Goal: Task Accomplishment & Management: Manage account settings

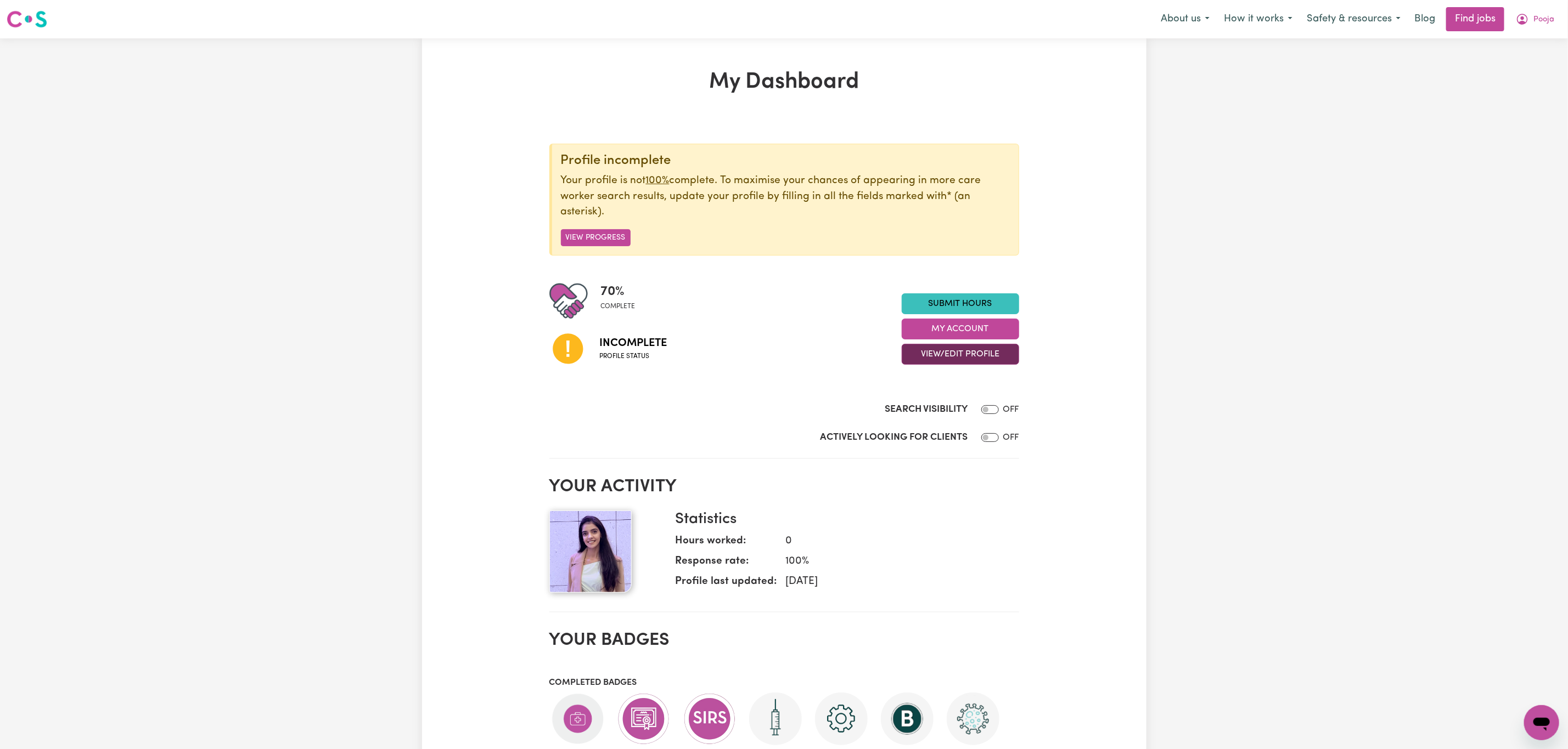
click at [945, 363] on button "View/Edit Profile" at bounding box center [960, 354] width 118 height 21
click at [968, 406] on link "Edit Profile" at bounding box center [953, 404] width 103 height 22
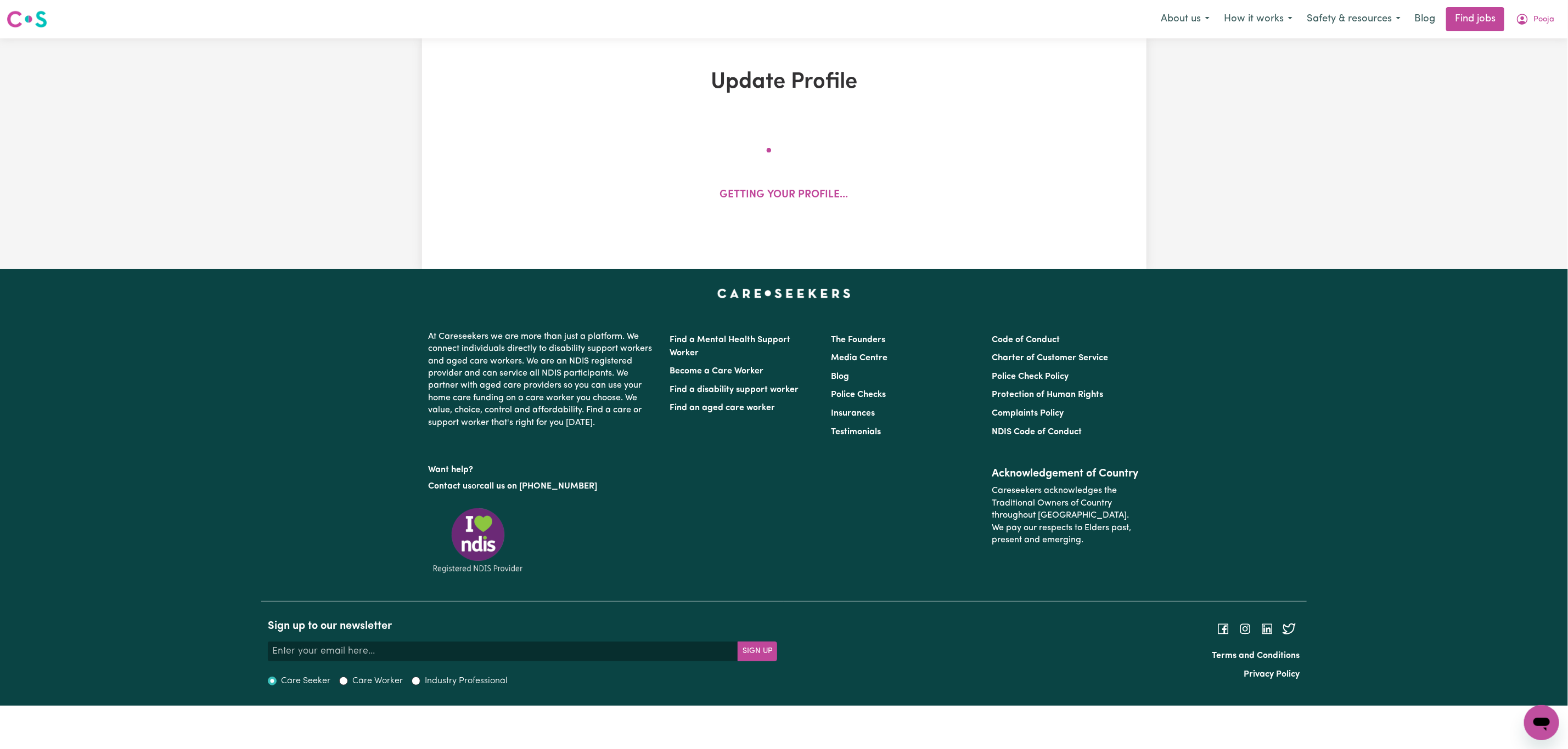
select select "[DEMOGRAPHIC_DATA]"
select select "Student Visa"
select select "Studying a healthcare related degree or qualification"
select select "38"
select select "48"
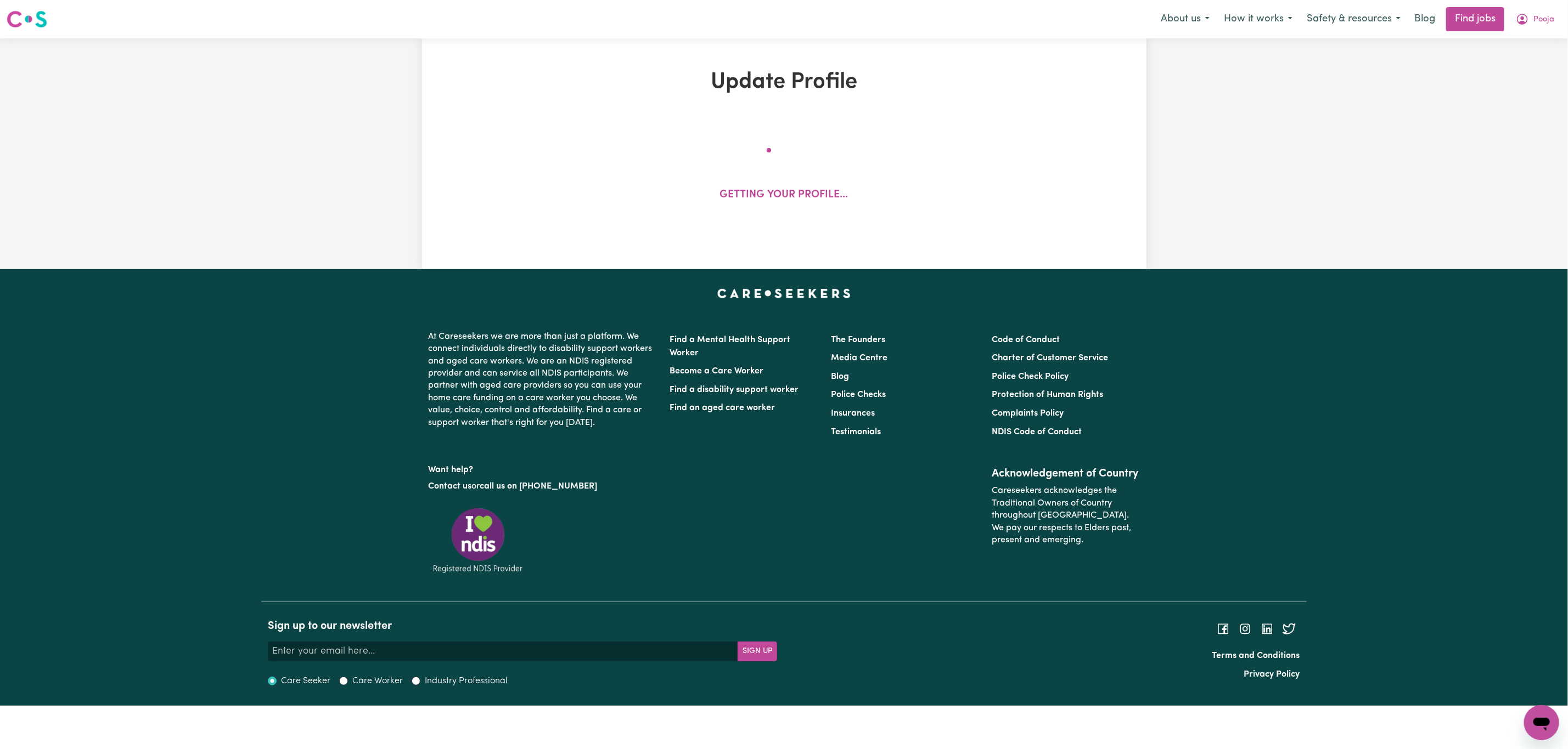
select select "60"
select select "66"
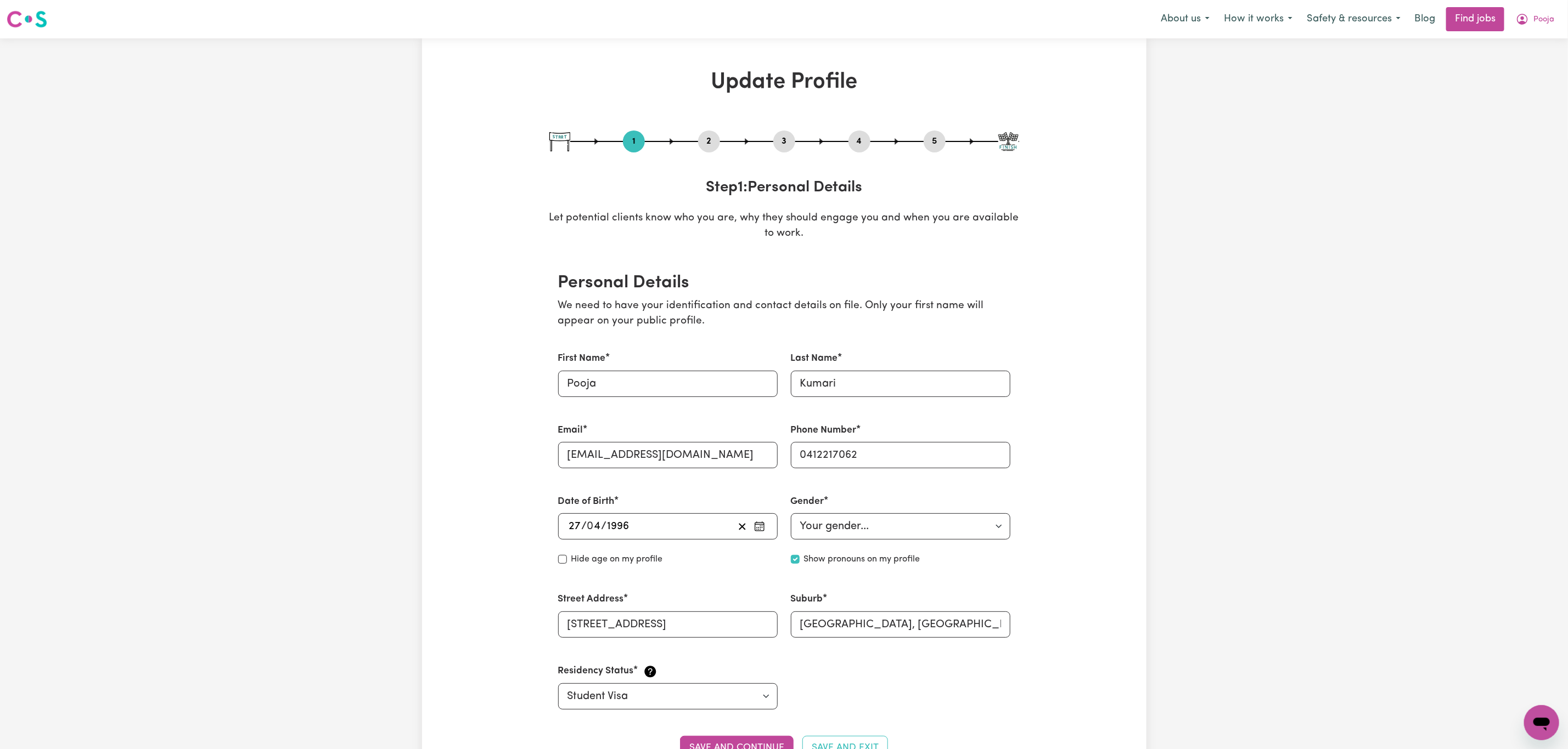
click at [711, 137] on button "2" at bounding box center [709, 141] width 22 height 14
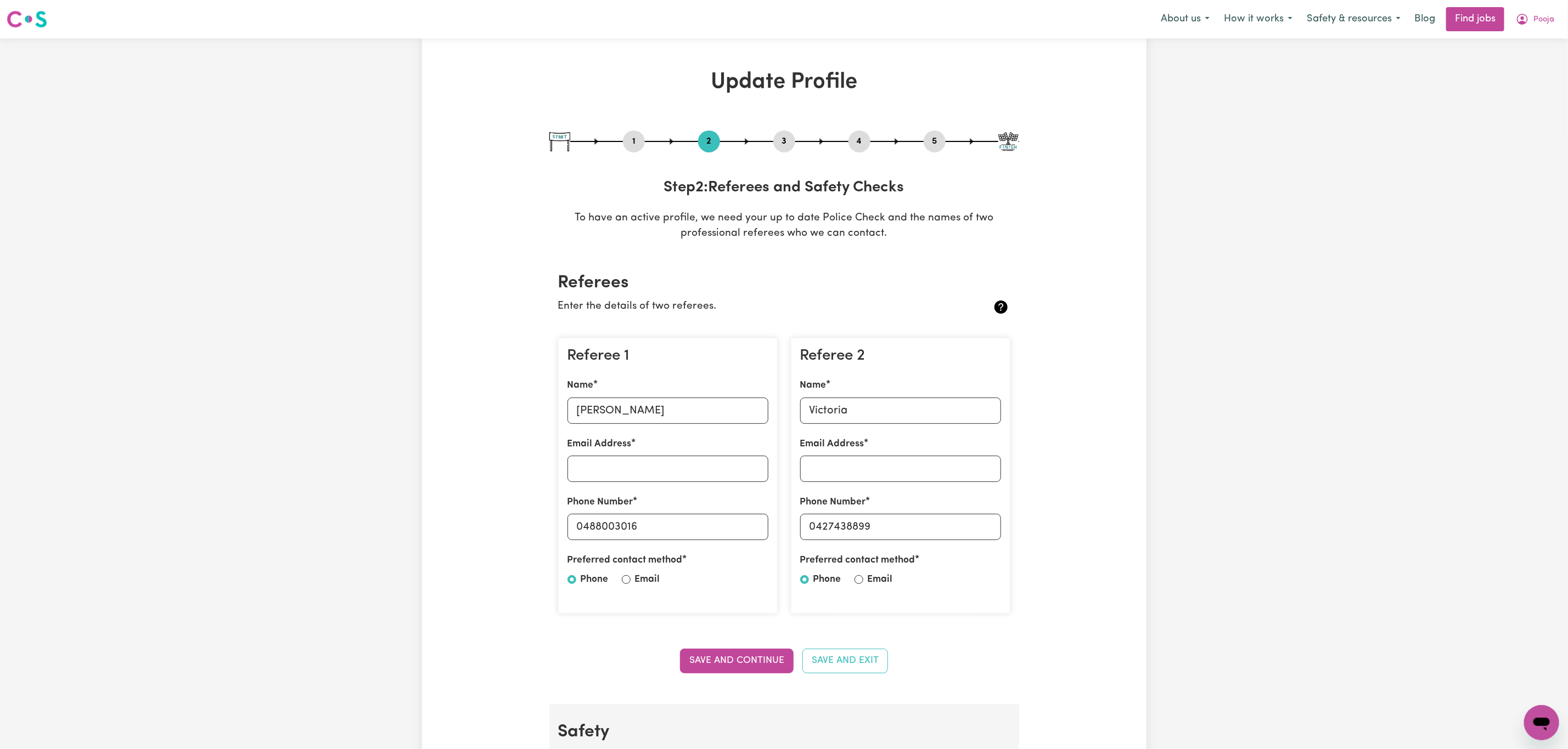
click at [642, 142] on button "1" at bounding box center [634, 141] width 22 height 14
select select "[DEMOGRAPHIC_DATA]"
select select "Student Visa"
select select "Studying a healthcare related degree or qualification"
select select "38"
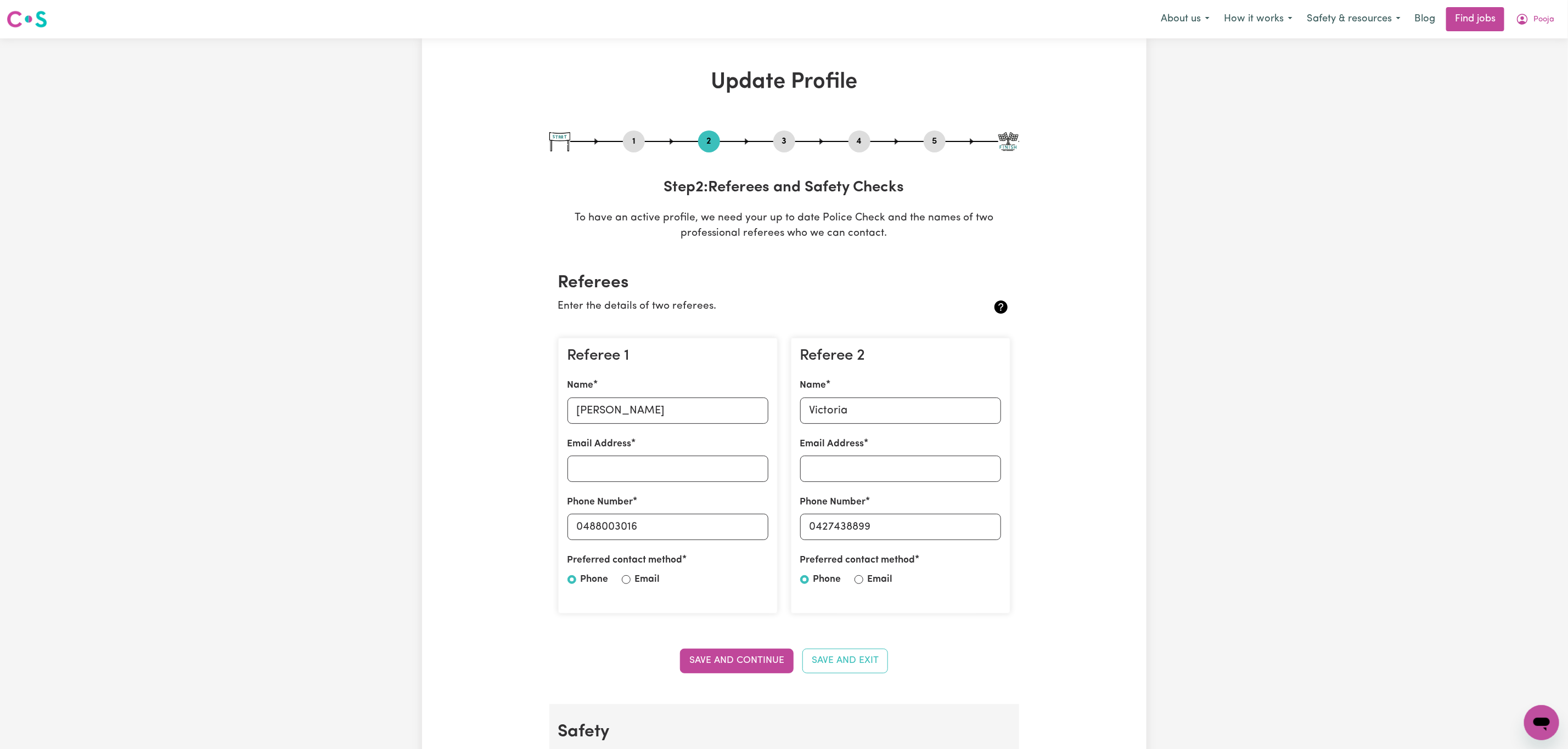
select select "48"
select select "60"
select select "66"
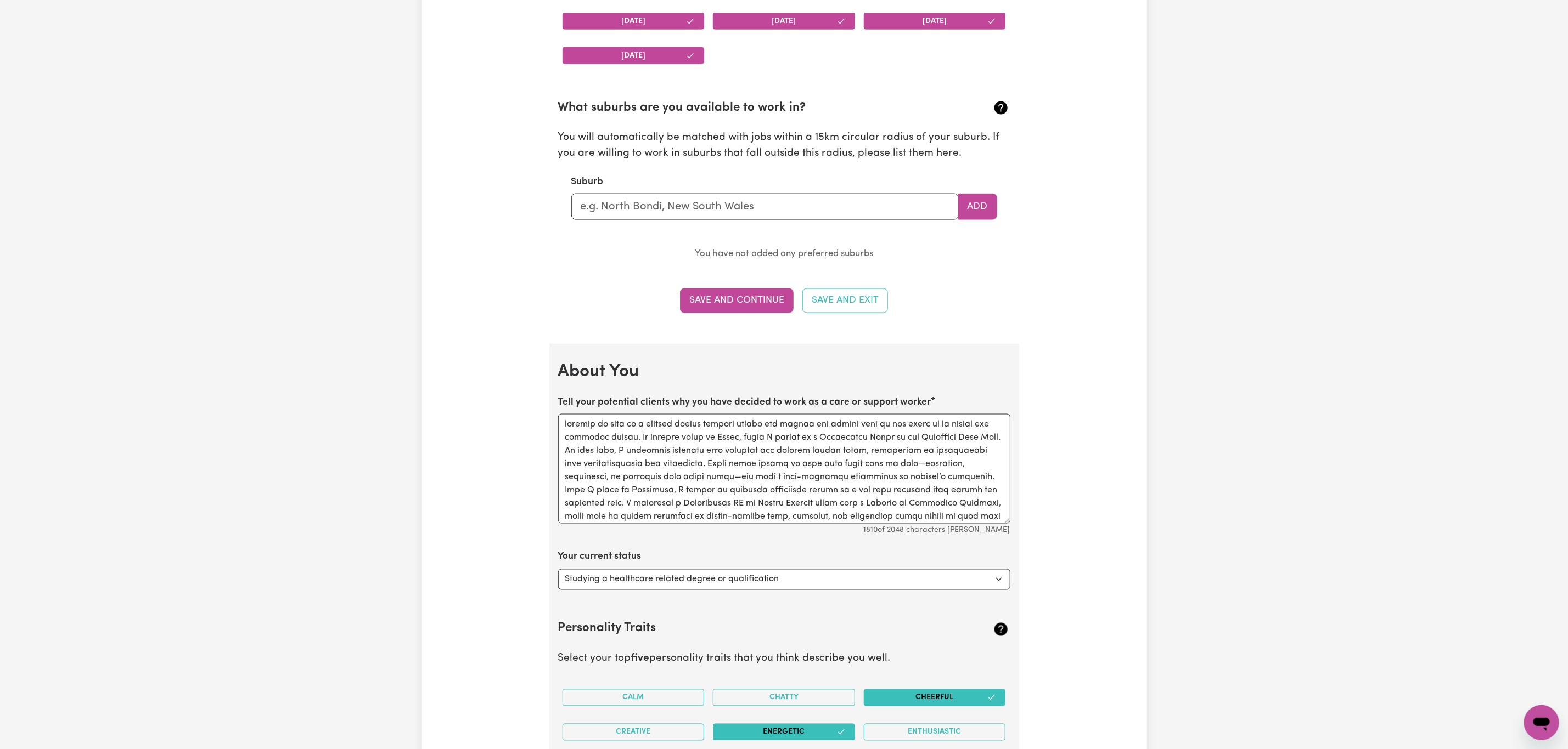
scroll to position [1152, 0]
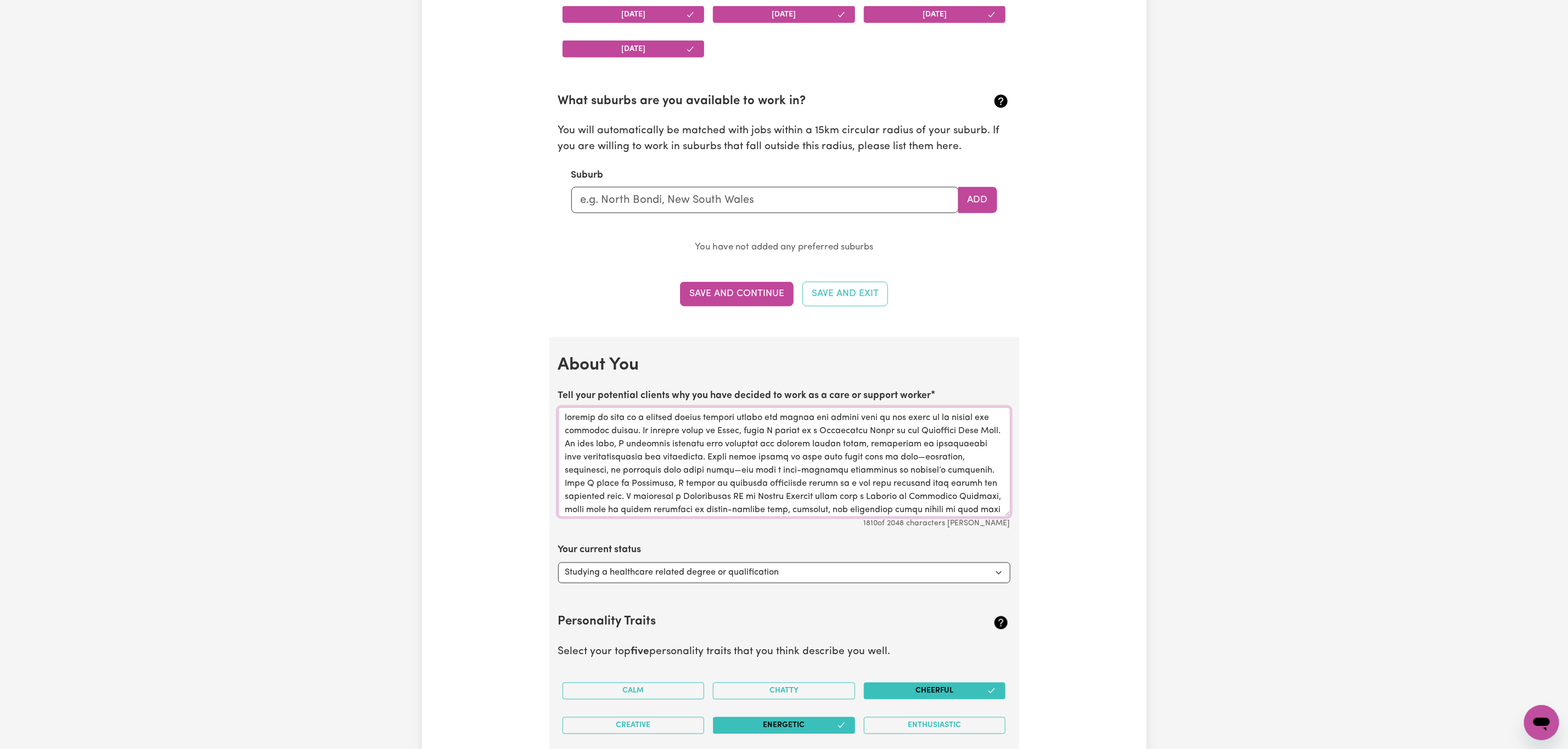
click at [562, 423] on textarea "Tell your potential clients why you have decided to work as a care or support w…" at bounding box center [784, 462] width 452 height 110
drag, startPoint x: 805, startPoint y: 472, endPoint x: 687, endPoint y: 482, distance: 118.4
click at [687, 482] on textarea "Tell your potential clients why you have decided to work as a care or support w…" at bounding box center [784, 462] width 452 height 110
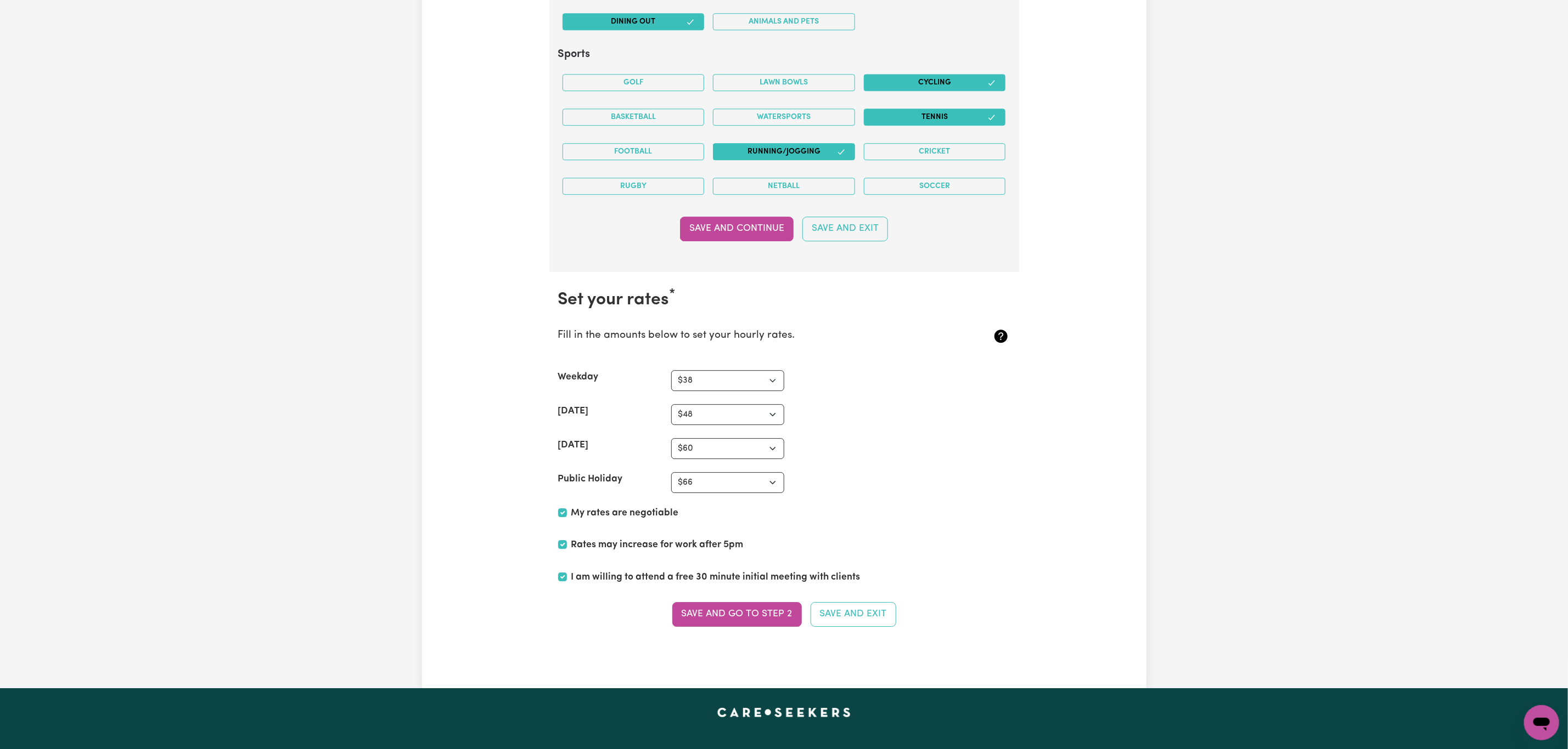
scroll to position [2469, 0]
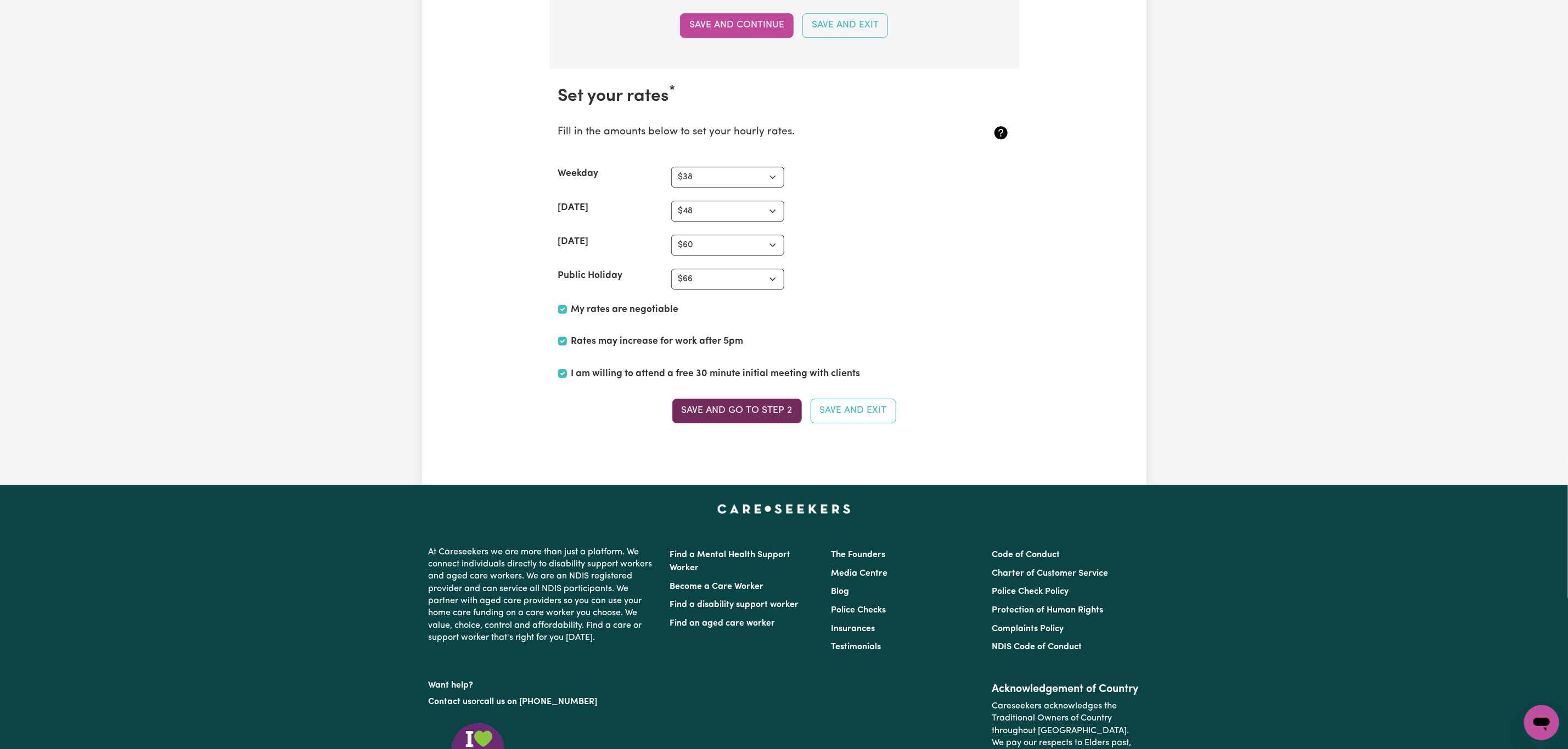
click at [734, 423] on button "Save and go to Step 2" at bounding box center [736, 411] width 129 height 24
type textarea "loremip do sita co a elitsed doeius tempori utlabo etd magnaa eni admini veni q…"
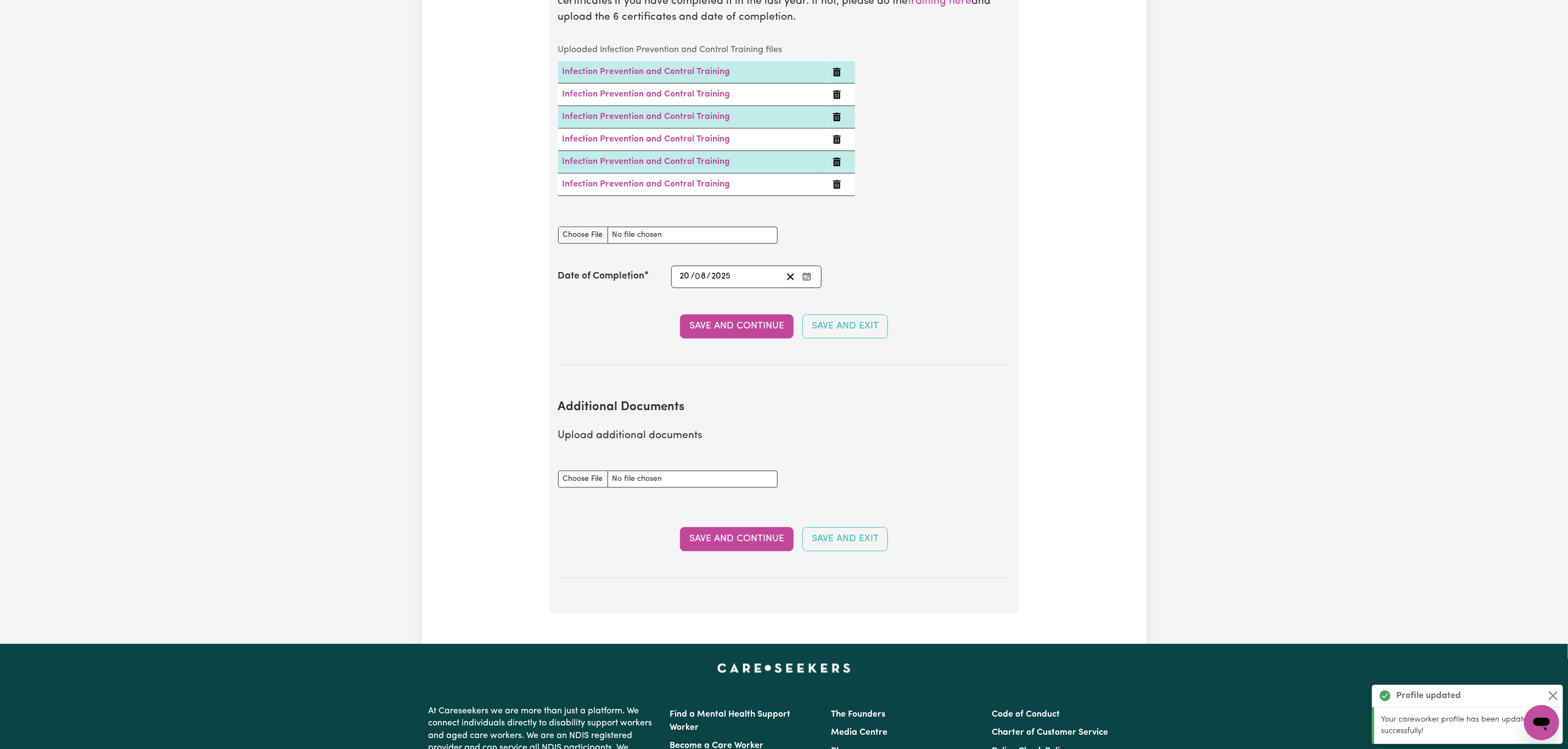
scroll to position [1892, 0]
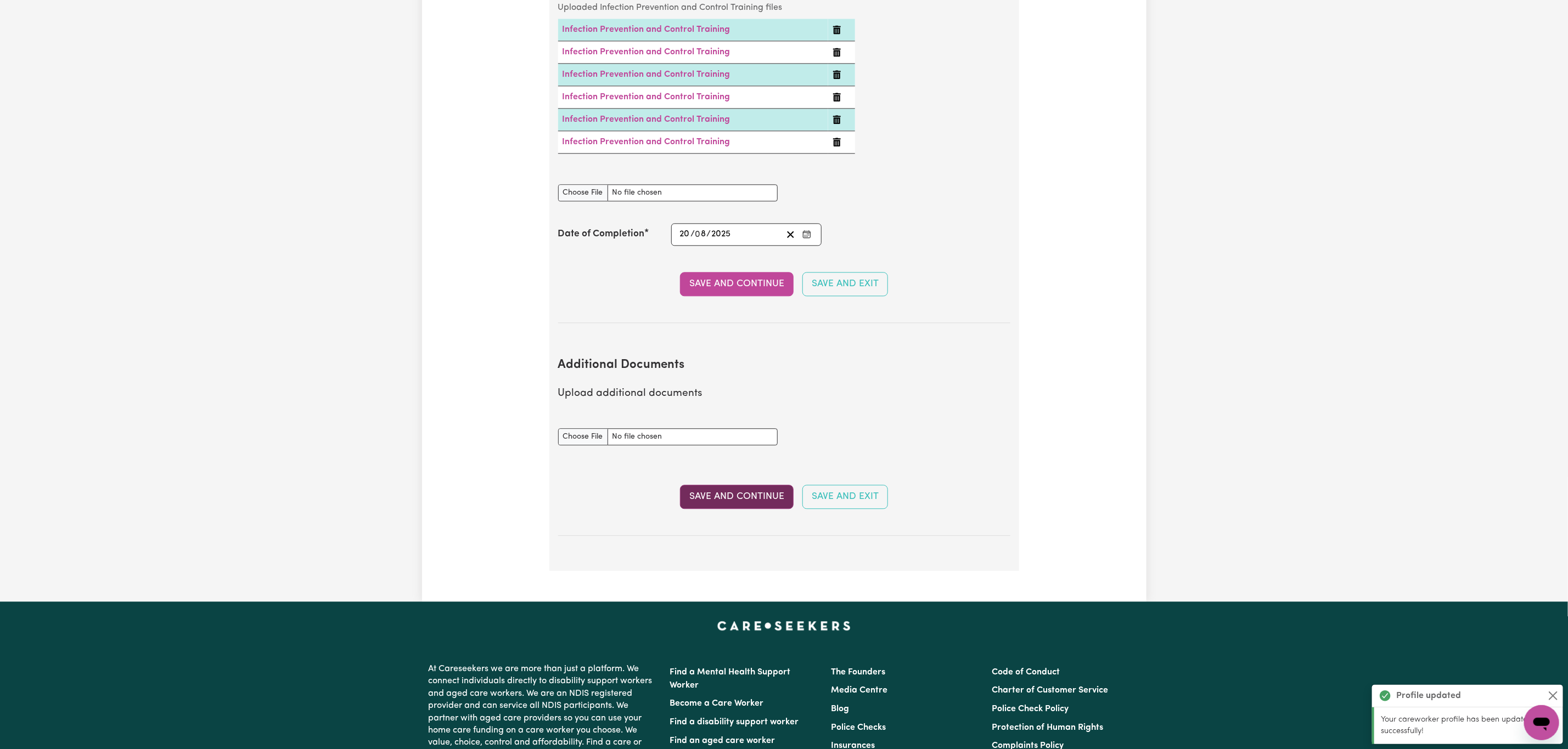
click at [734, 503] on button "Save and Continue" at bounding box center [737, 497] width 113 height 24
select select "Certificate III (Individual Support)"
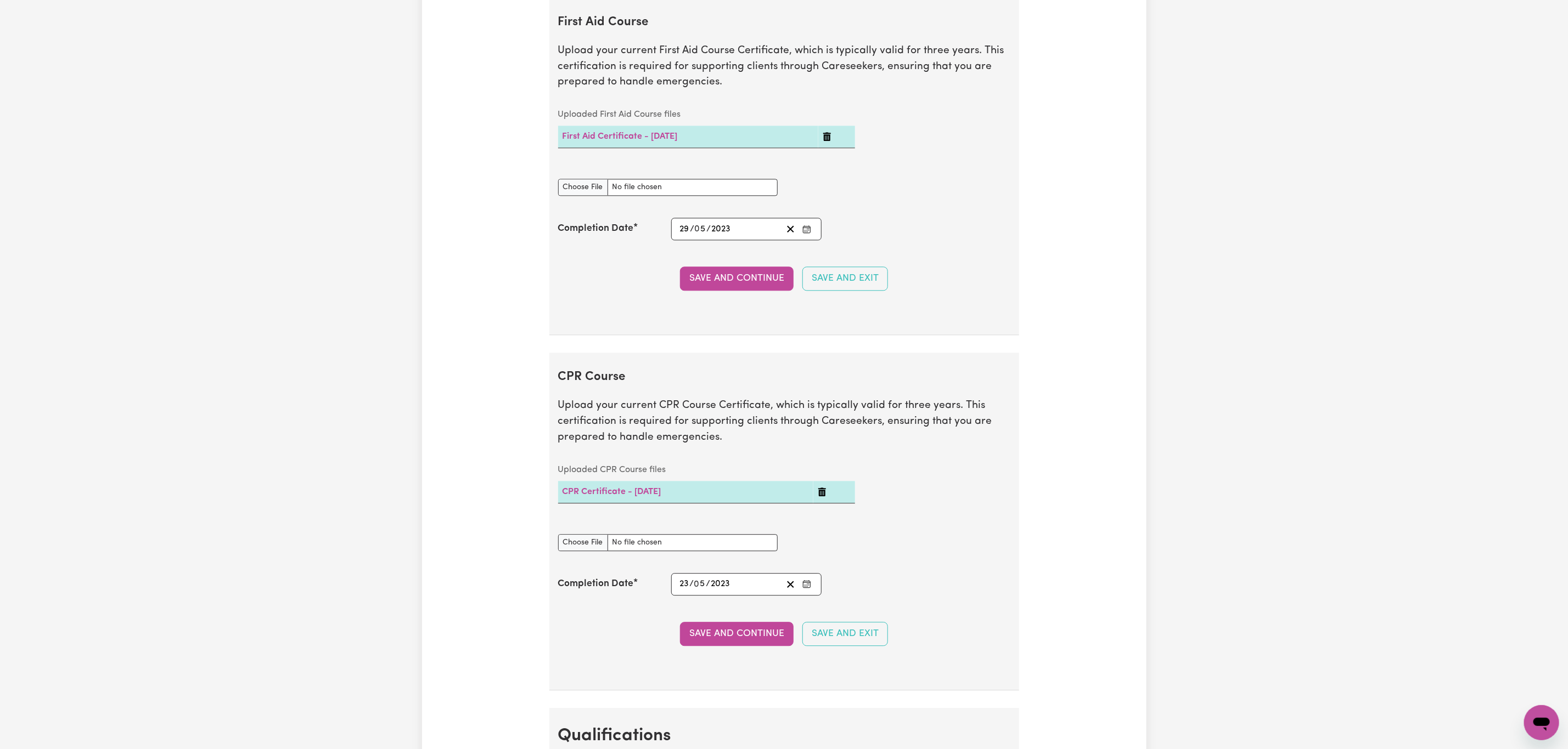
scroll to position [2221, 0]
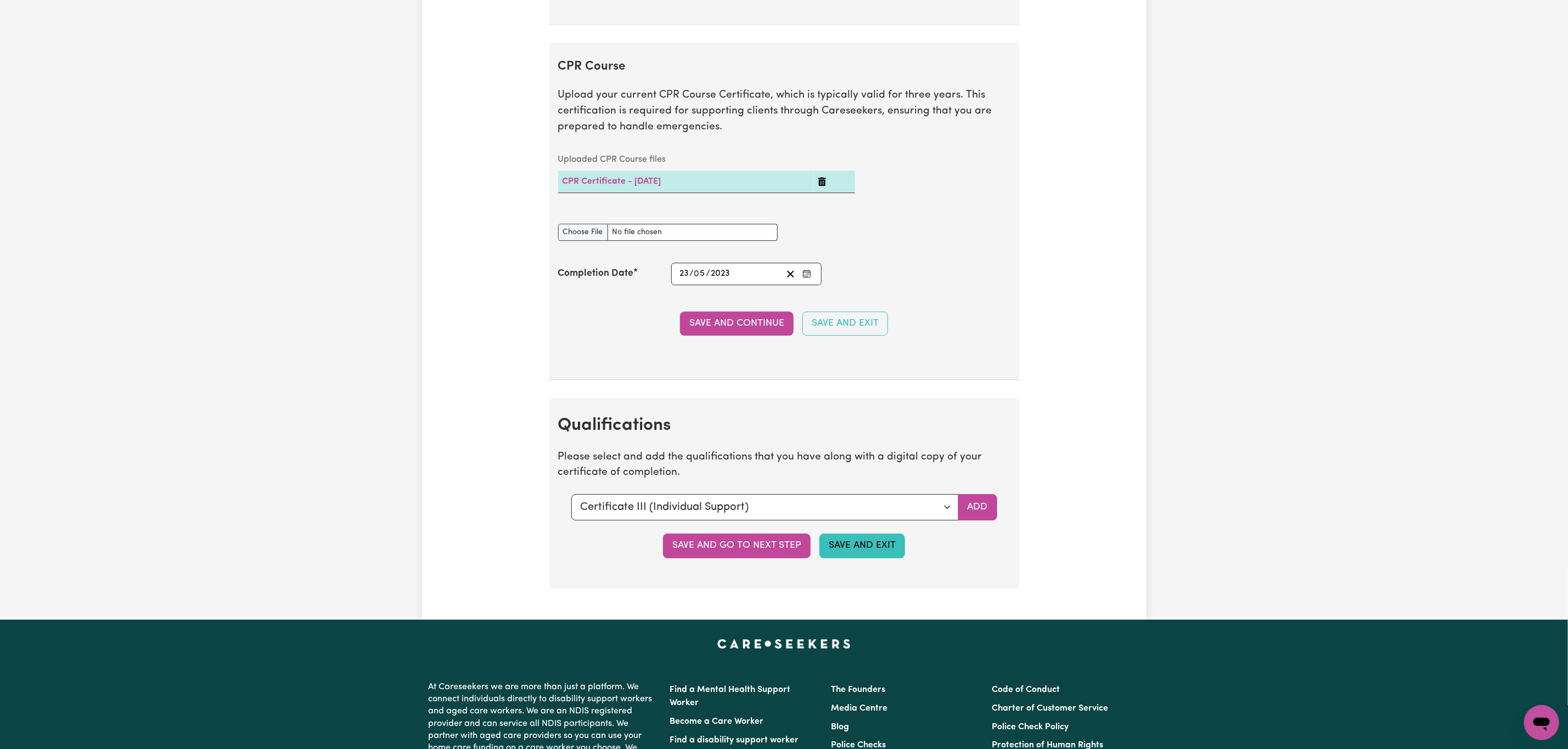
click at [858, 558] on button "Save and Exit" at bounding box center [862, 546] width 86 height 24
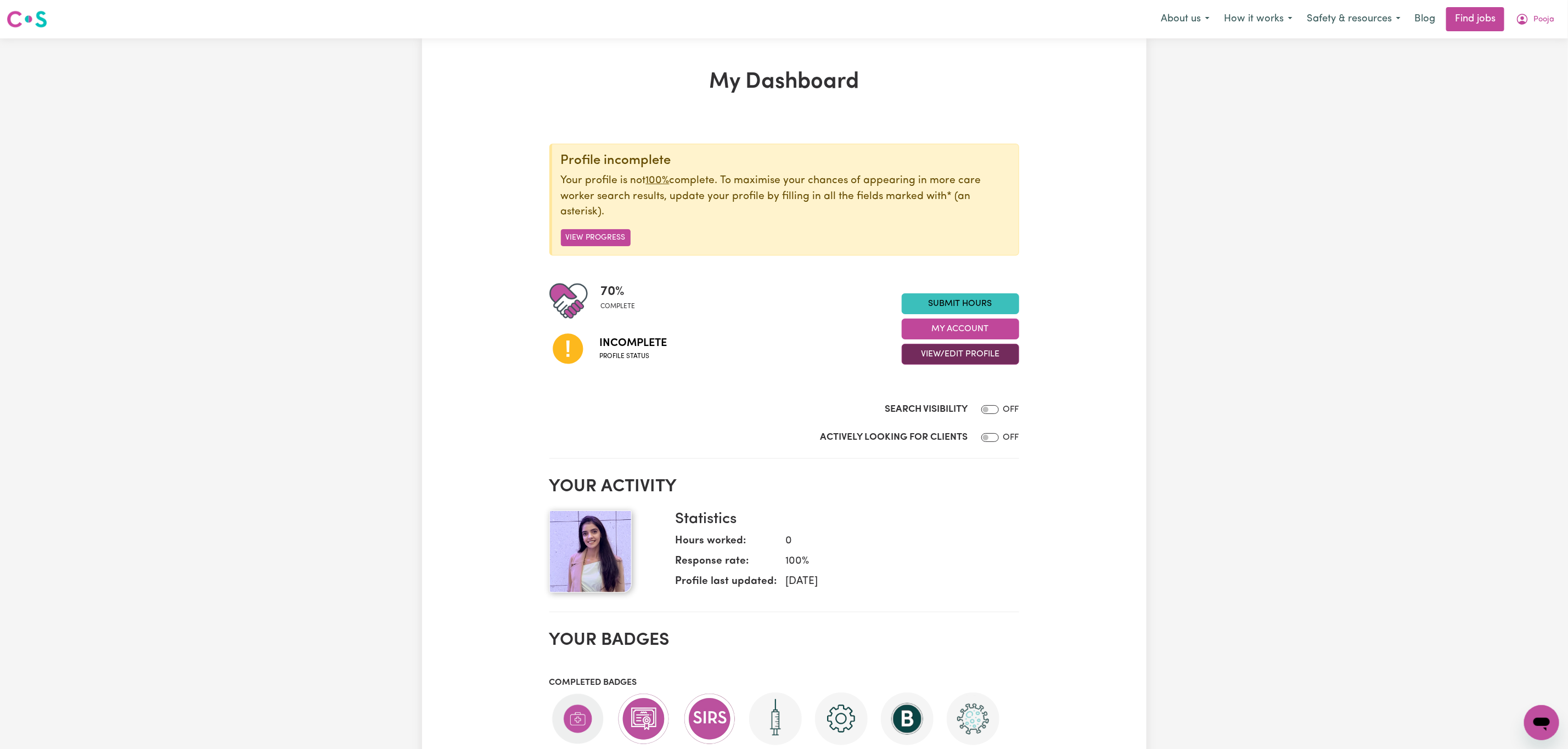
click at [980, 357] on button "View/Edit Profile" at bounding box center [960, 354] width 118 height 21
click at [964, 386] on link "View Profile" at bounding box center [953, 382] width 103 height 22
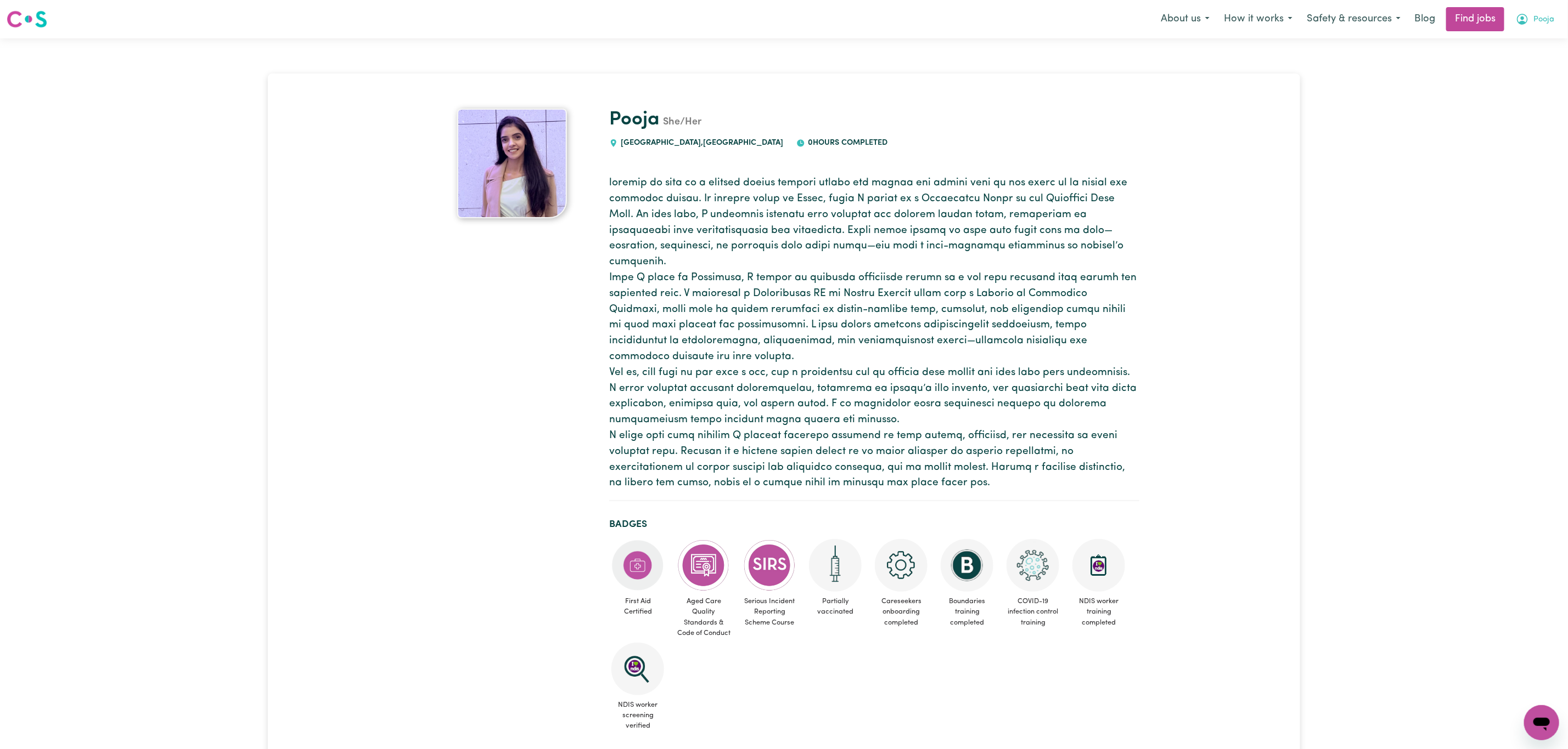
click at [1533, 11] on button "Pooja" at bounding box center [1535, 19] width 53 height 23
click at [1530, 47] on link "My Account" at bounding box center [1517, 42] width 87 height 21
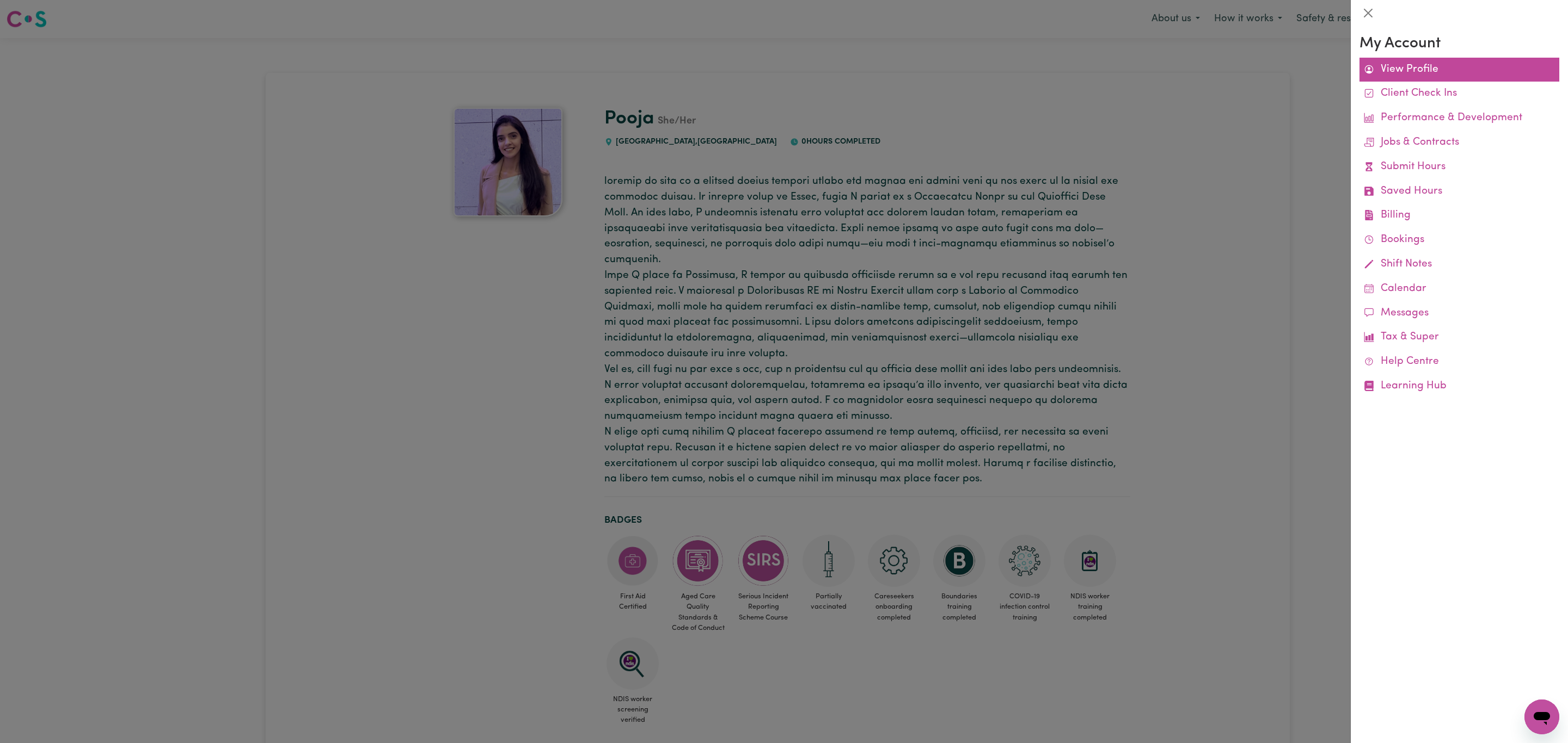
click at [1464, 72] on link "View Profile" at bounding box center [1460, 70] width 200 height 25
click at [1373, 12] on button "Close" at bounding box center [1368, 12] width 17 height 17
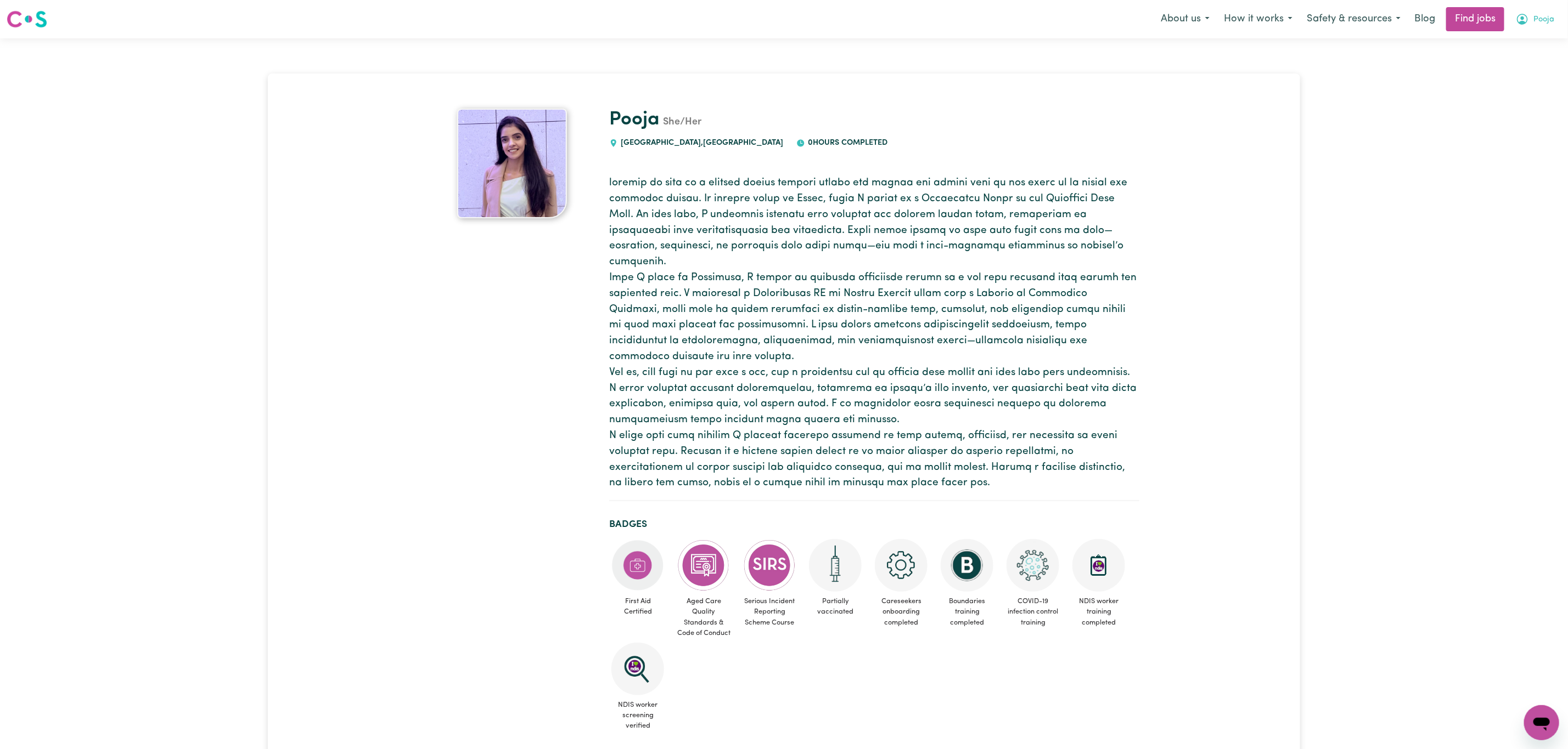
click at [1545, 22] on span "Pooja" at bounding box center [1543, 19] width 21 height 12
click at [1521, 65] on link "My Dashboard" at bounding box center [1517, 62] width 87 height 21
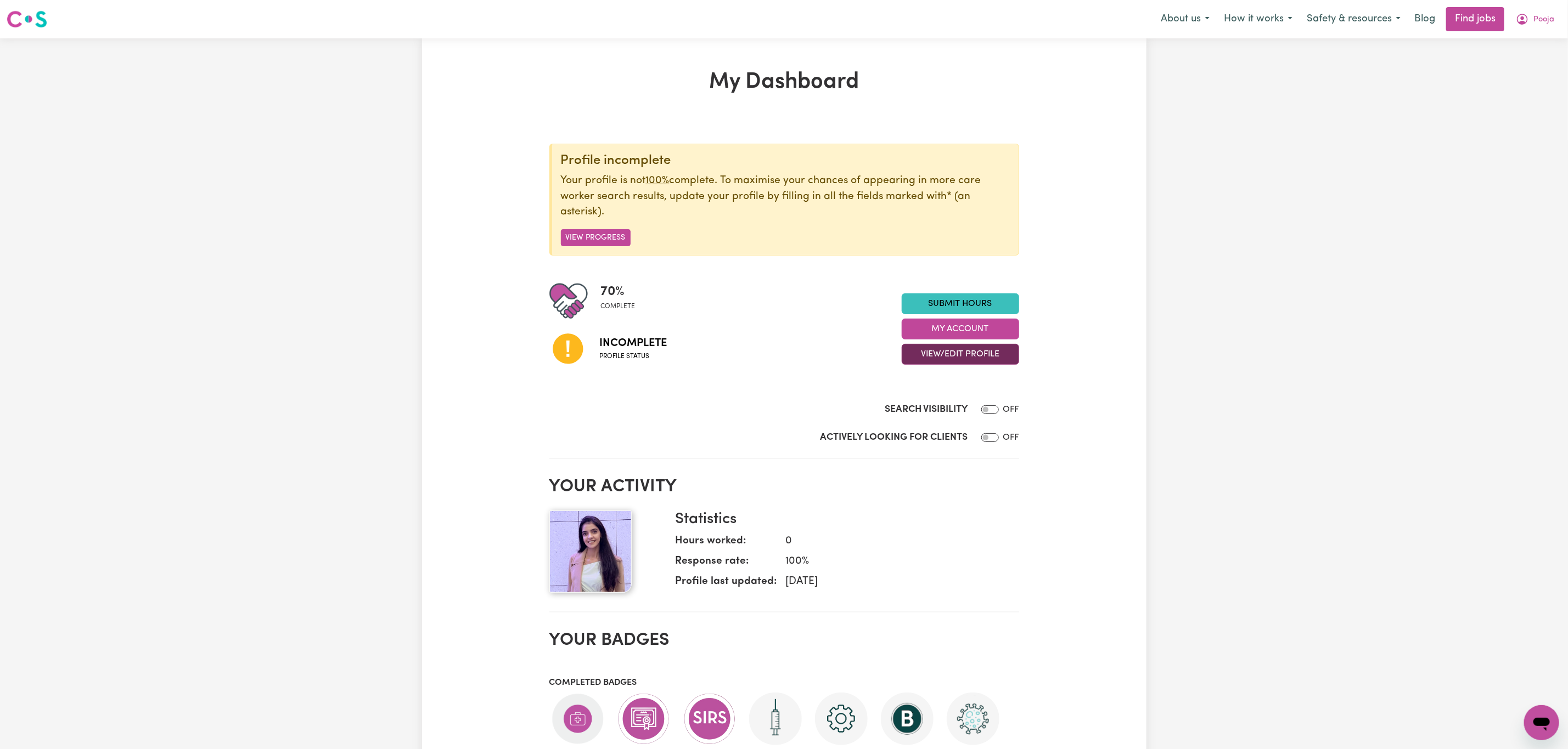
click at [947, 357] on button "View/Edit Profile" at bounding box center [960, 354] width 118 height 21
click at [950, 397] on link "Edit Profile" at bounding box center [953, 404] width 103 height 22
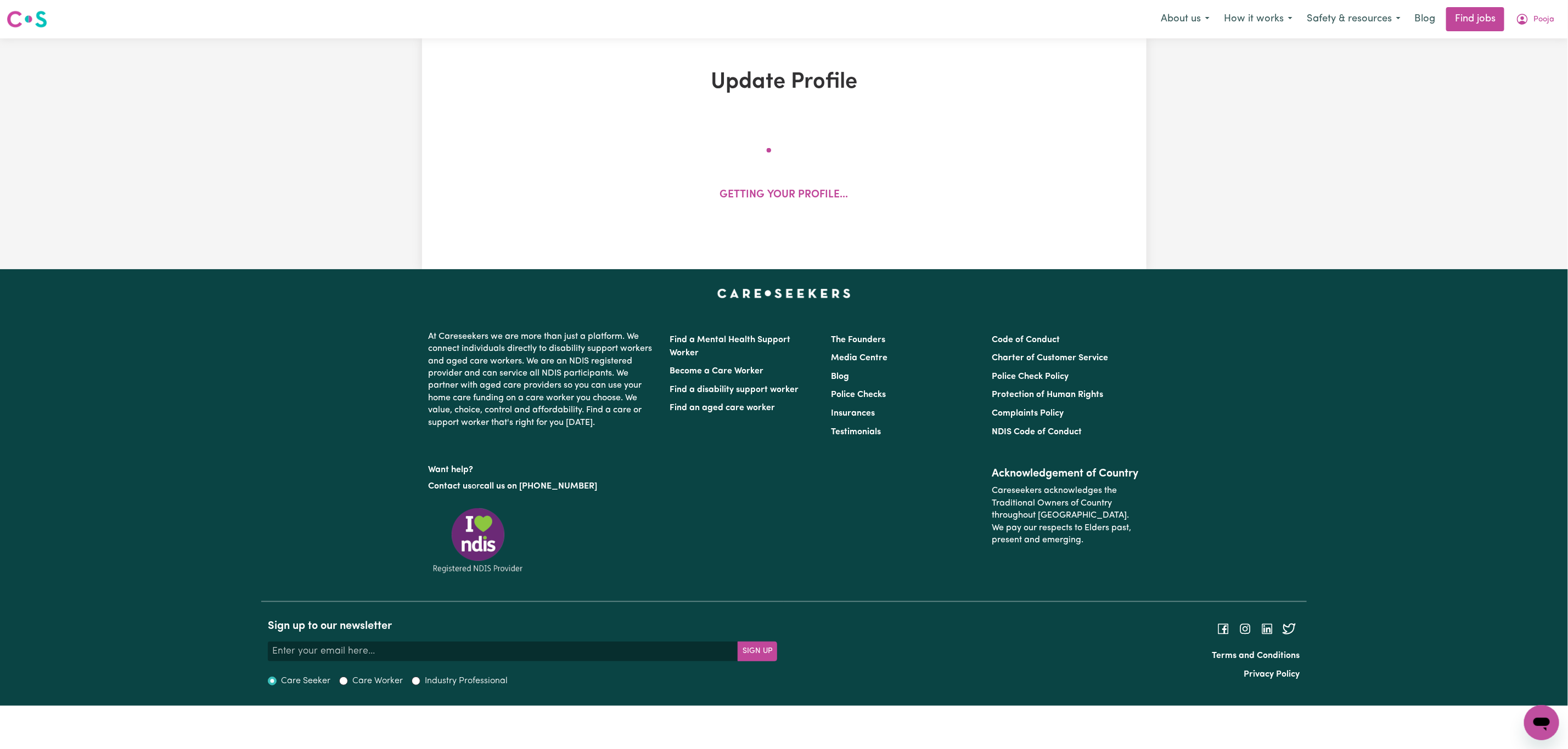
select select "[DEMOGRAPHIC_DATA]"
select select "Student Visa"
select select "Studying a healthcare related degree or qualification"
select select "38"
select select "48"
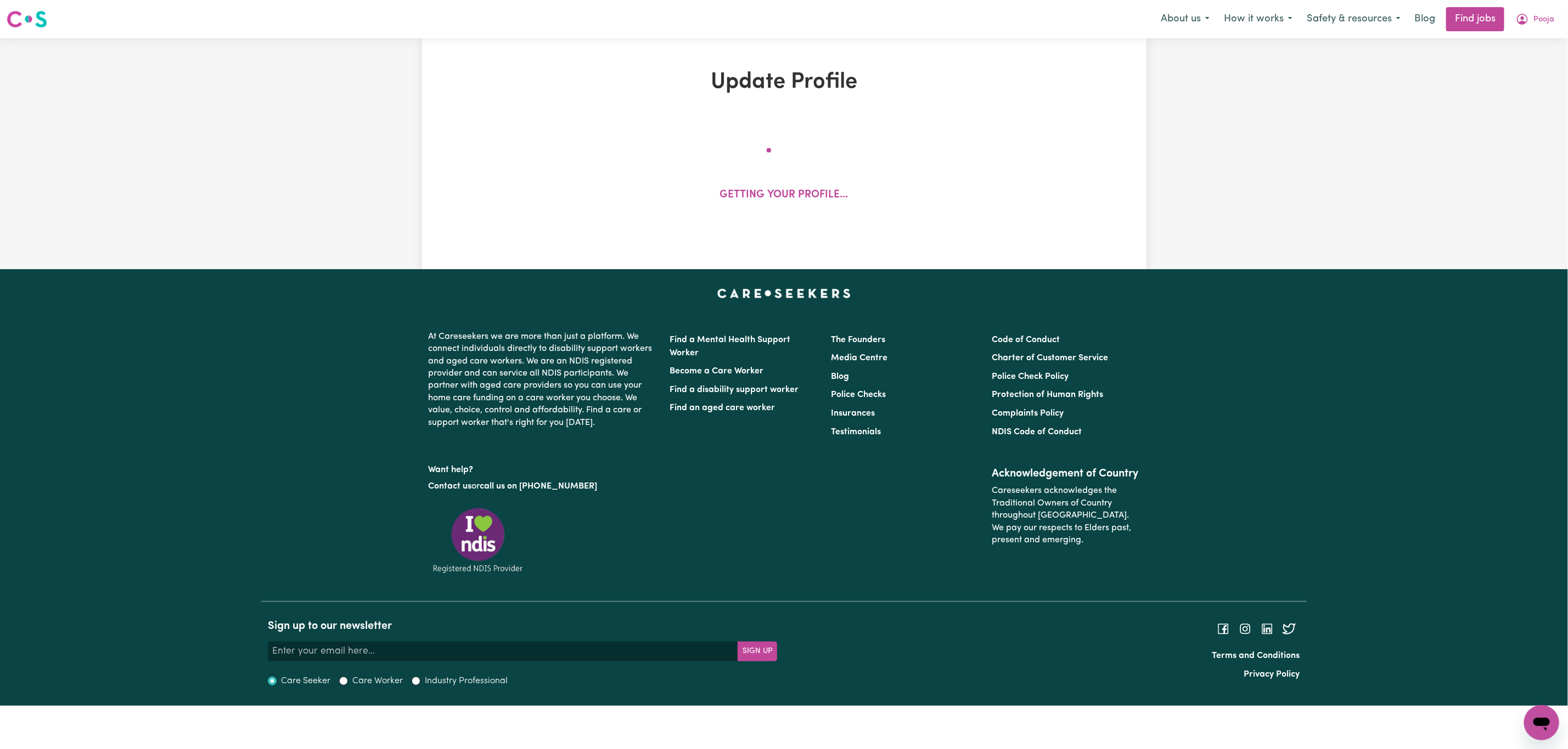
select select "60"
select select "66"
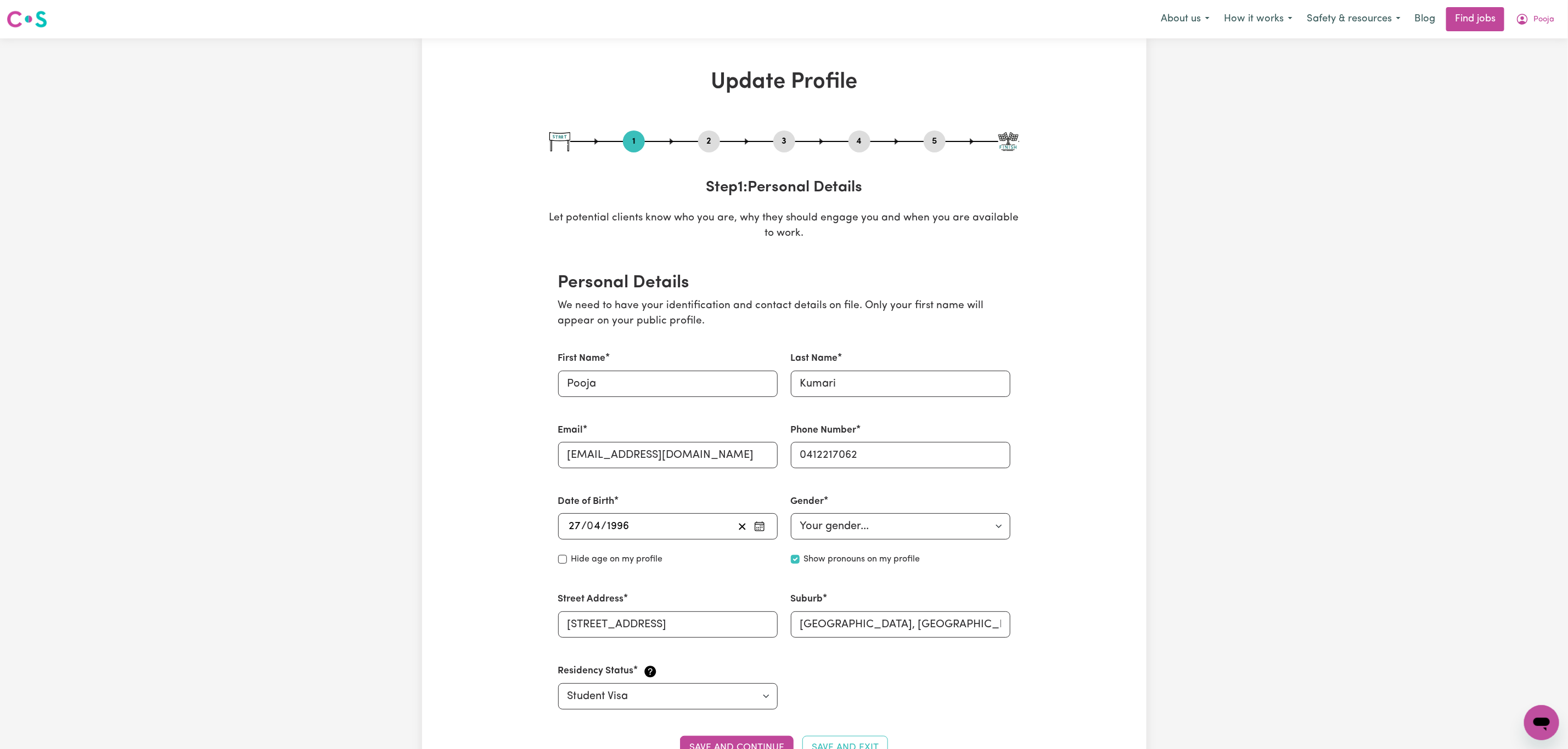
click at [705, 145] on button "2" at bounding box center [709, 141] width 22 height 14
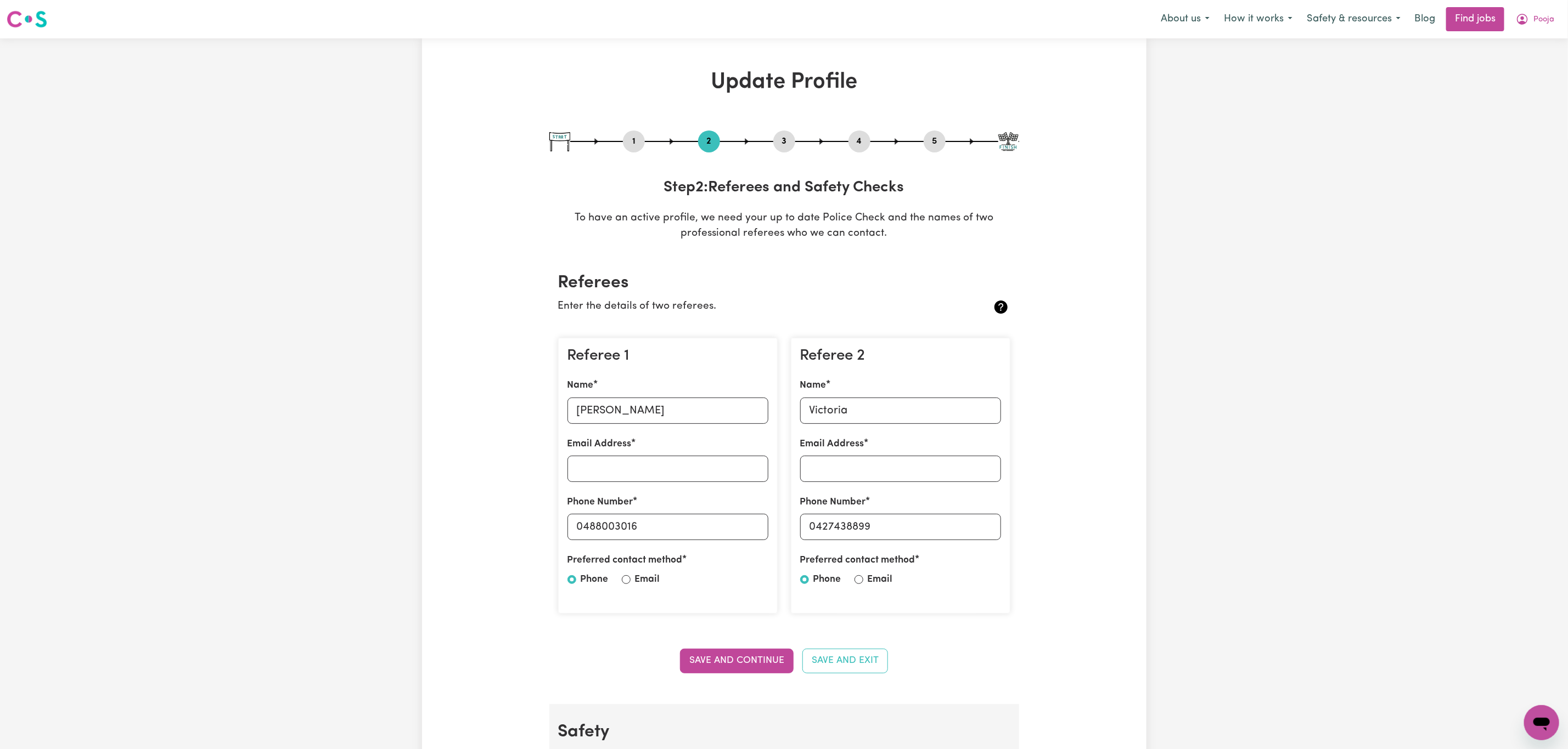
click at [623, 142] on button "1" at bounding box center [634, 141] width 22 height 14
select select "[DEMOGRAPHIC_DATA]"
select select "Student Visa"
select select "Studying a healthcare related degree or qualification"
select select "38"
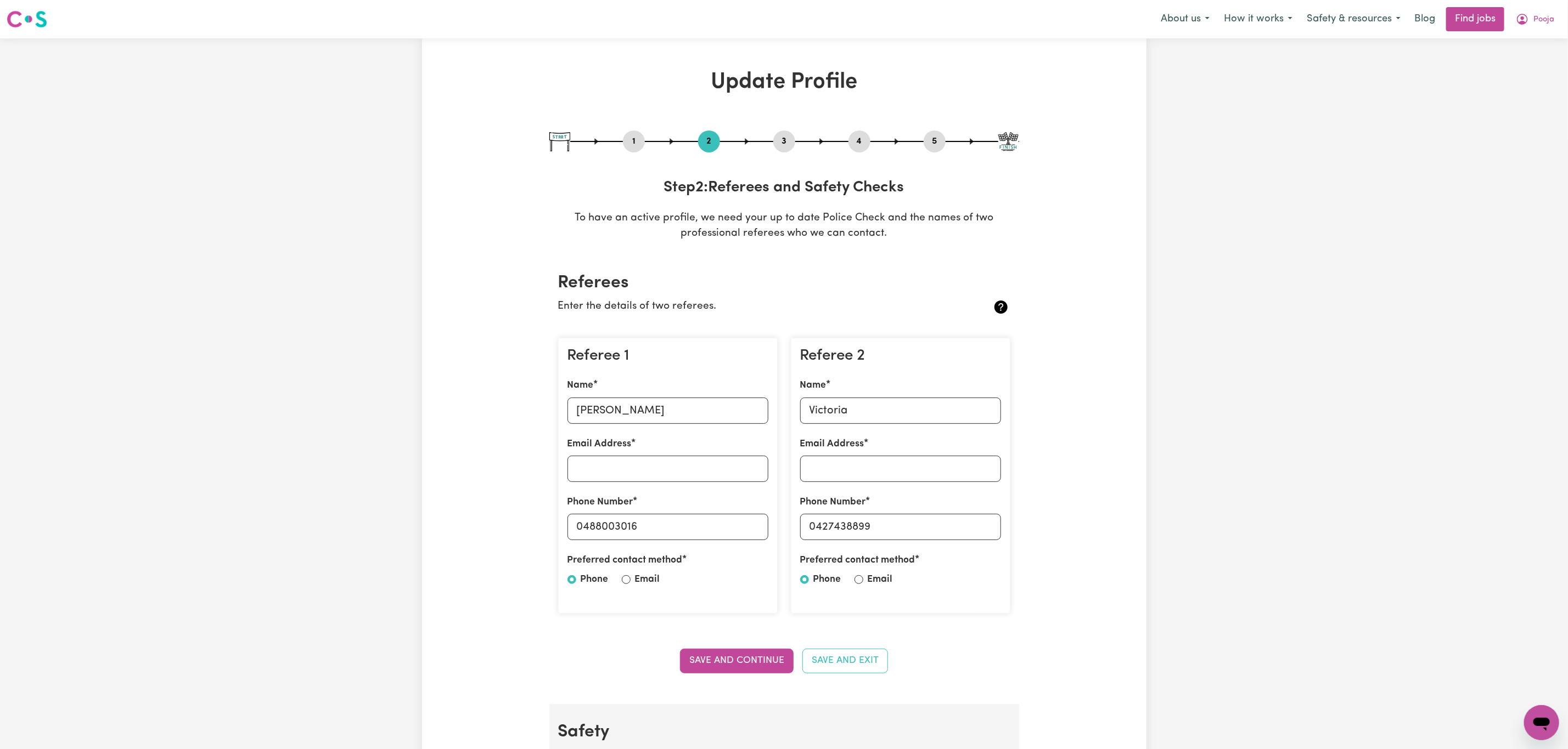
select select "48"
select select "60"
select select "66"
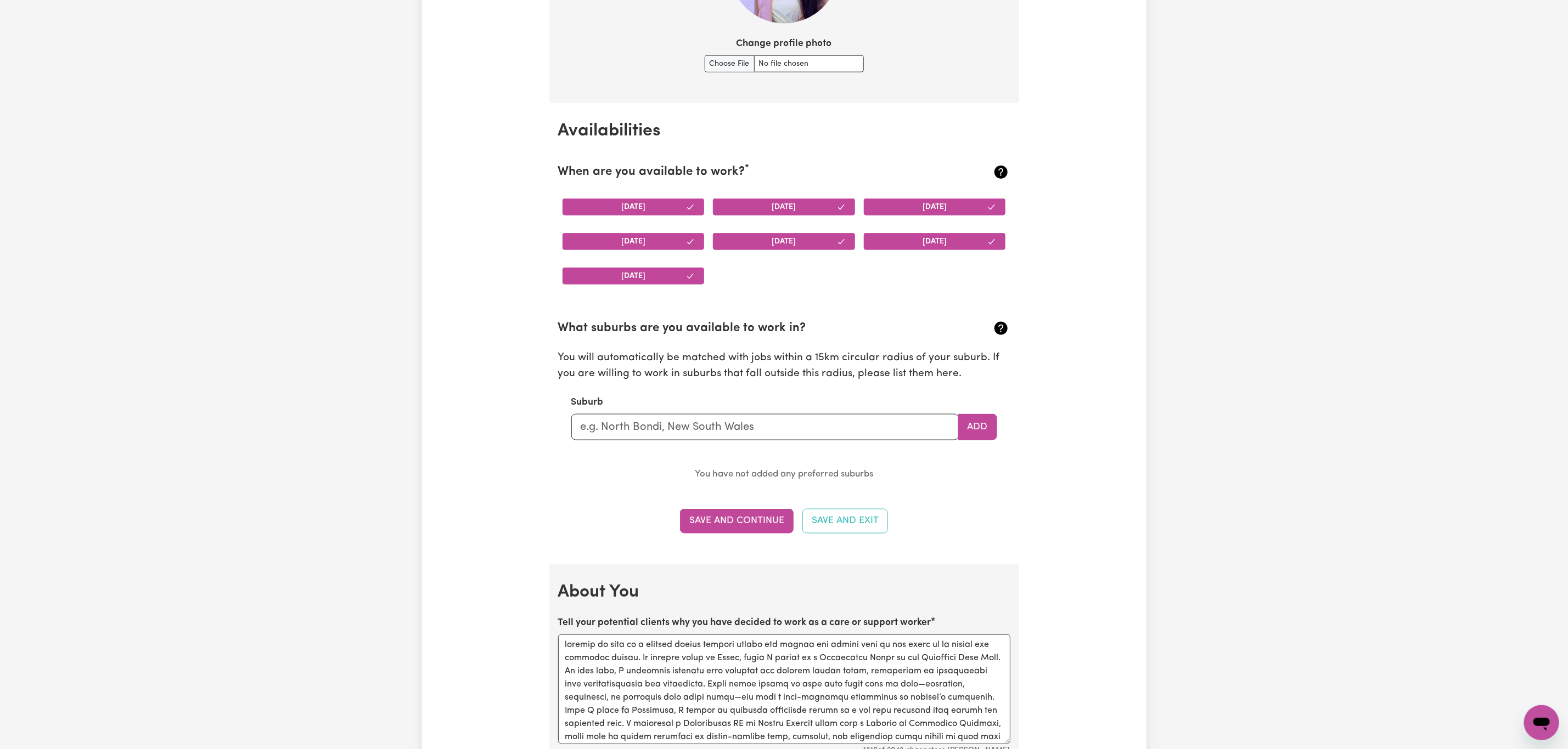
scroll to position [987, 0]
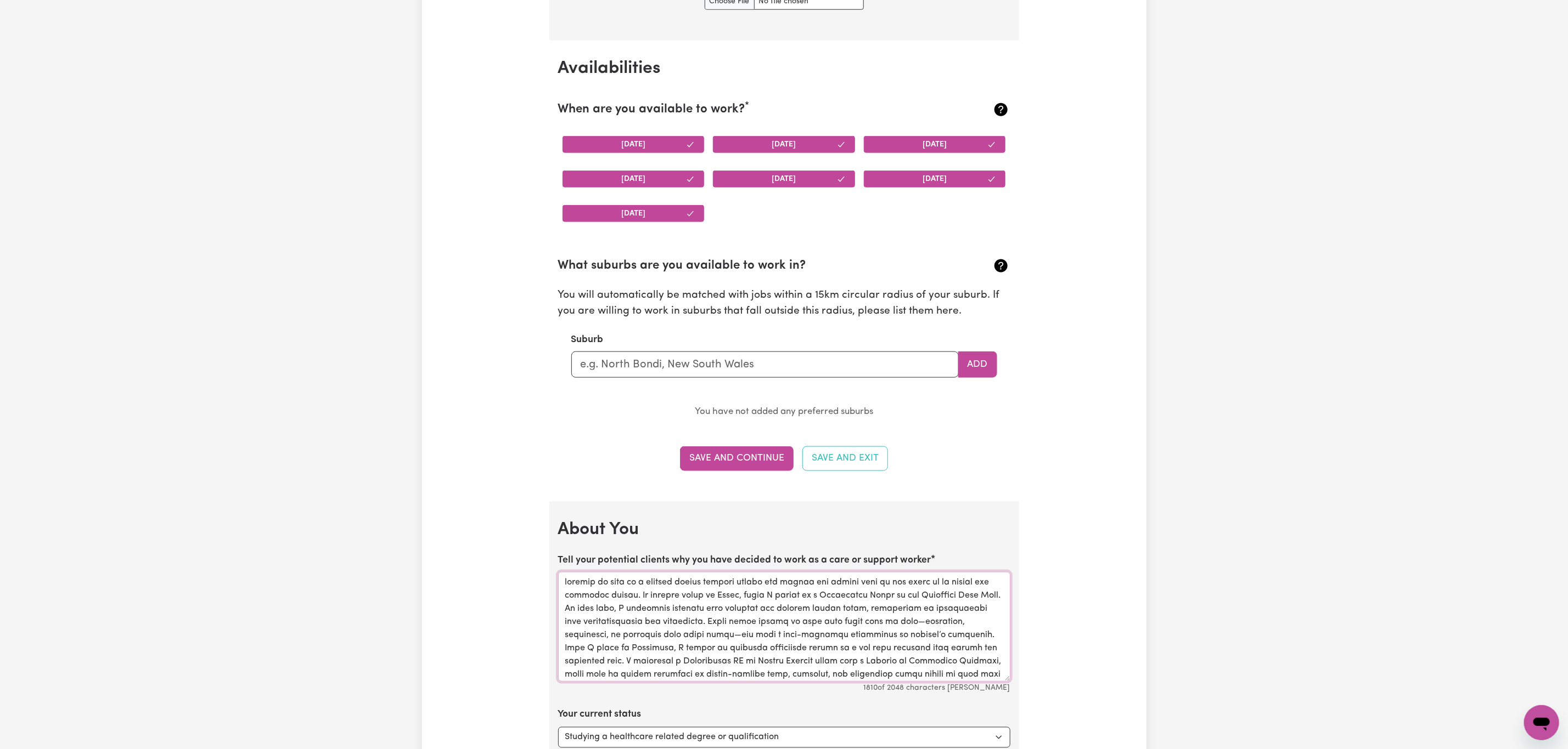
click at [571, 590] on textarea "Tell your potential clients why you have decided to work as a care or support w…" at bounding box center [784, 627] width 452 height 110
click at [569, 588] on textarea "Tell your potential clients why you have decided to work as a care or support w…" at bounding box center [784, 627] width 452 height 110
click at [565, 588] on textarea "Tell your potential clients why you have decided to work as a care or support w…" at bounding box center [784, 627] width 452 height 110
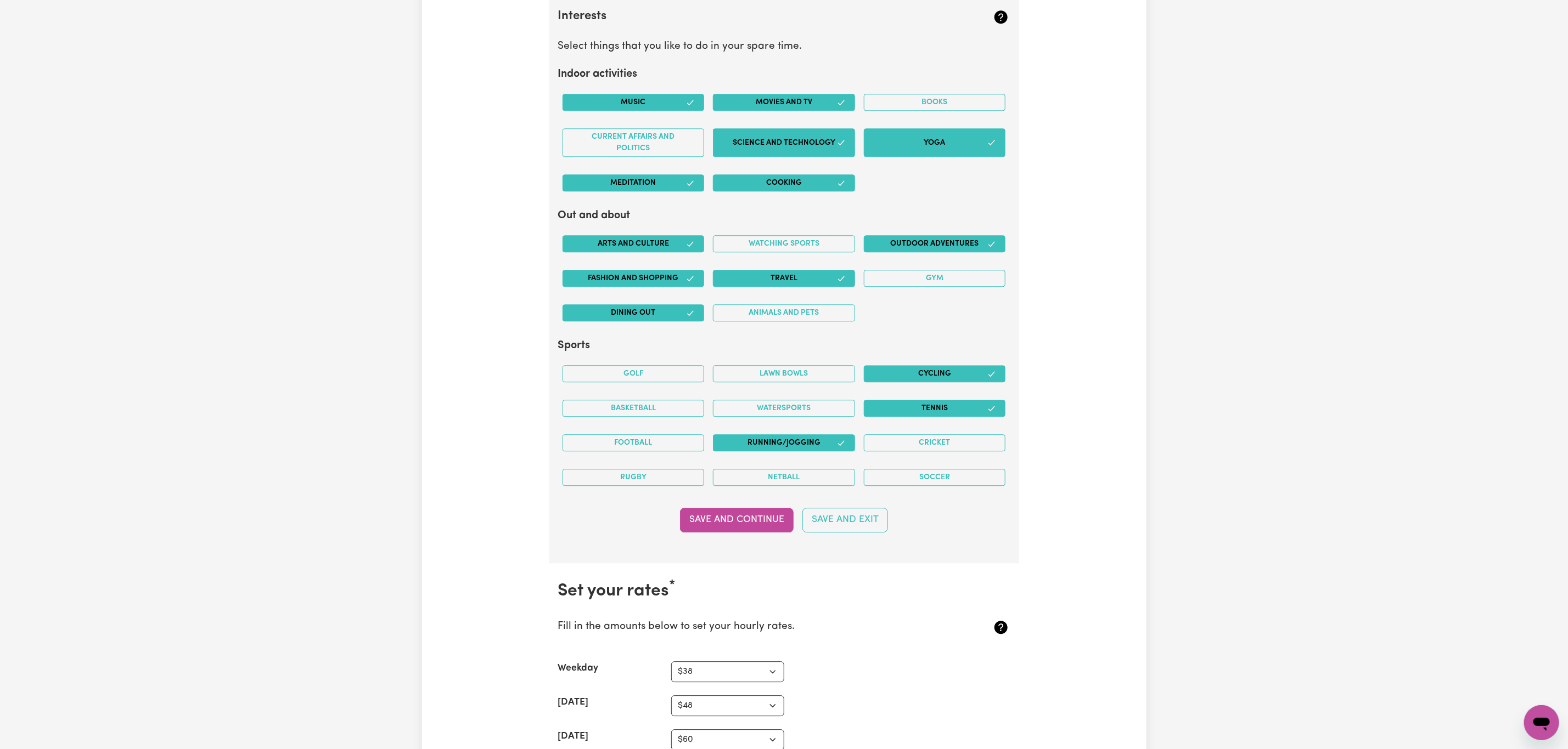
scroll to position [1975, 0]
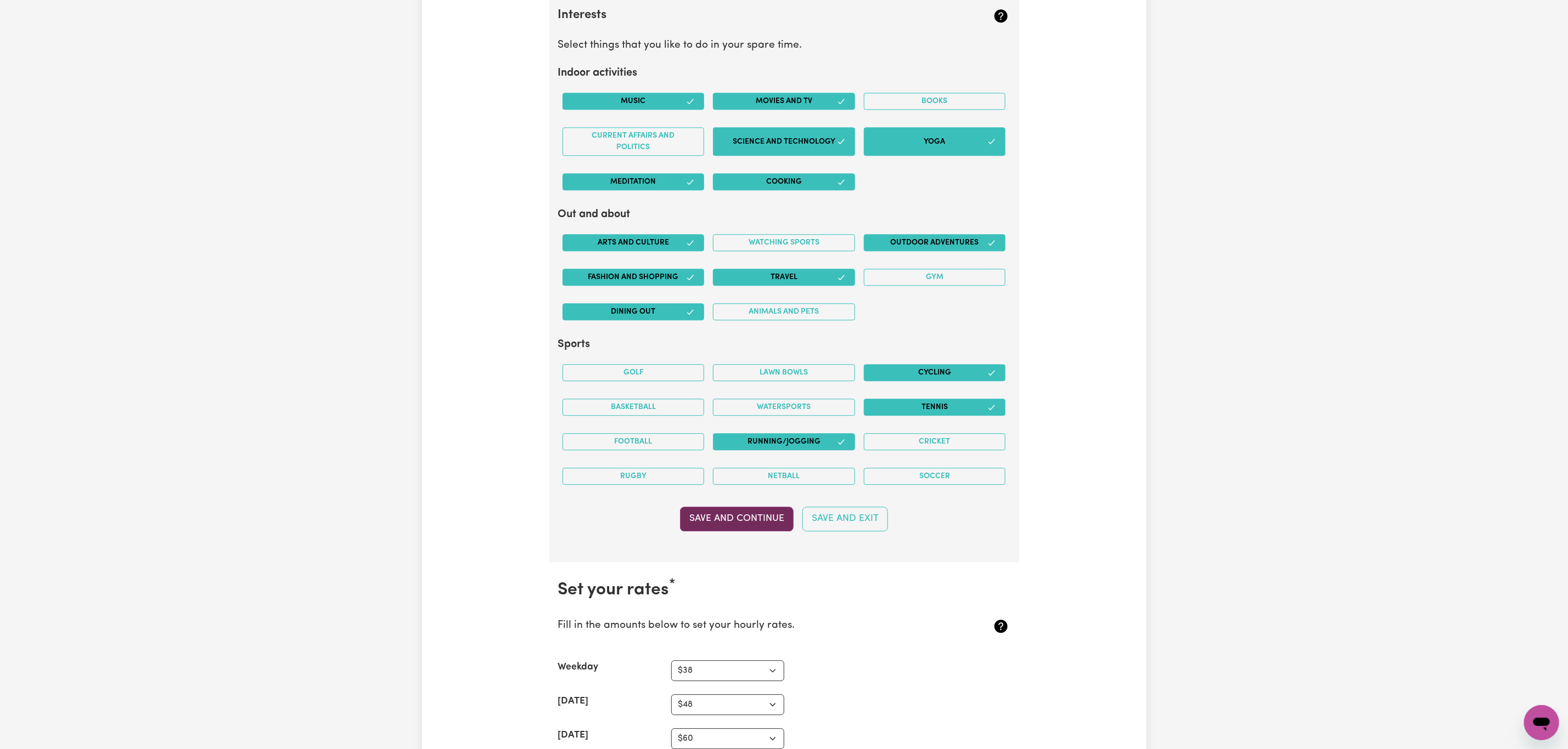
type textarea "I decided to work as a support worker because caring for people has always been…"
click at [741, 531] on button "Save and Continue" at bounding box center [737, 518] width 113 height 24
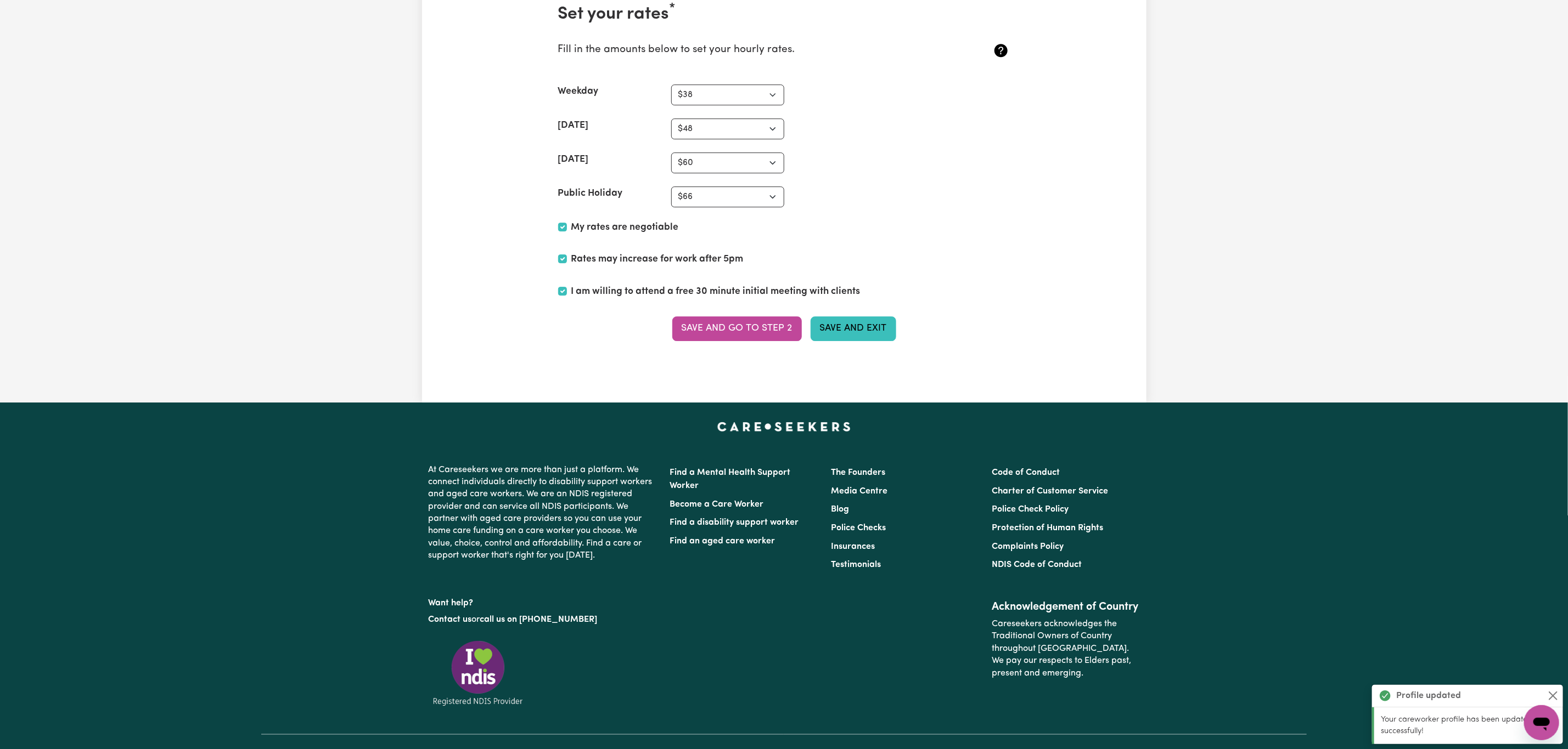
click at [849, 341] on button "Save and Exit" at bounding box center [853, 328] width 86 height 24
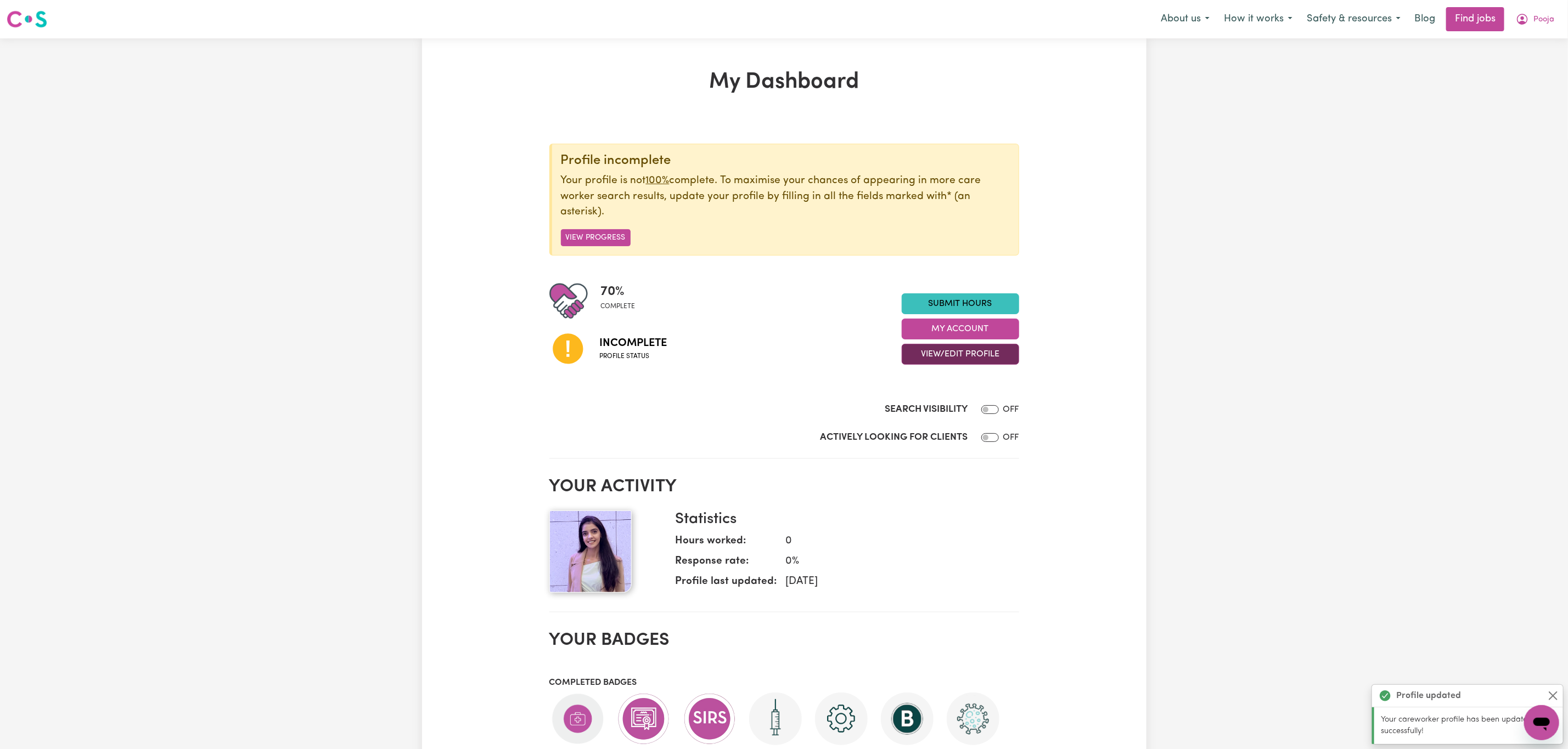
click at [982, 352] on button "View/Edit Profile" at bounding box center [960, 354] width 118 height 21
click at [967, 377] on link "View Profile" at bounding box center [953, 382] width 103 height 22
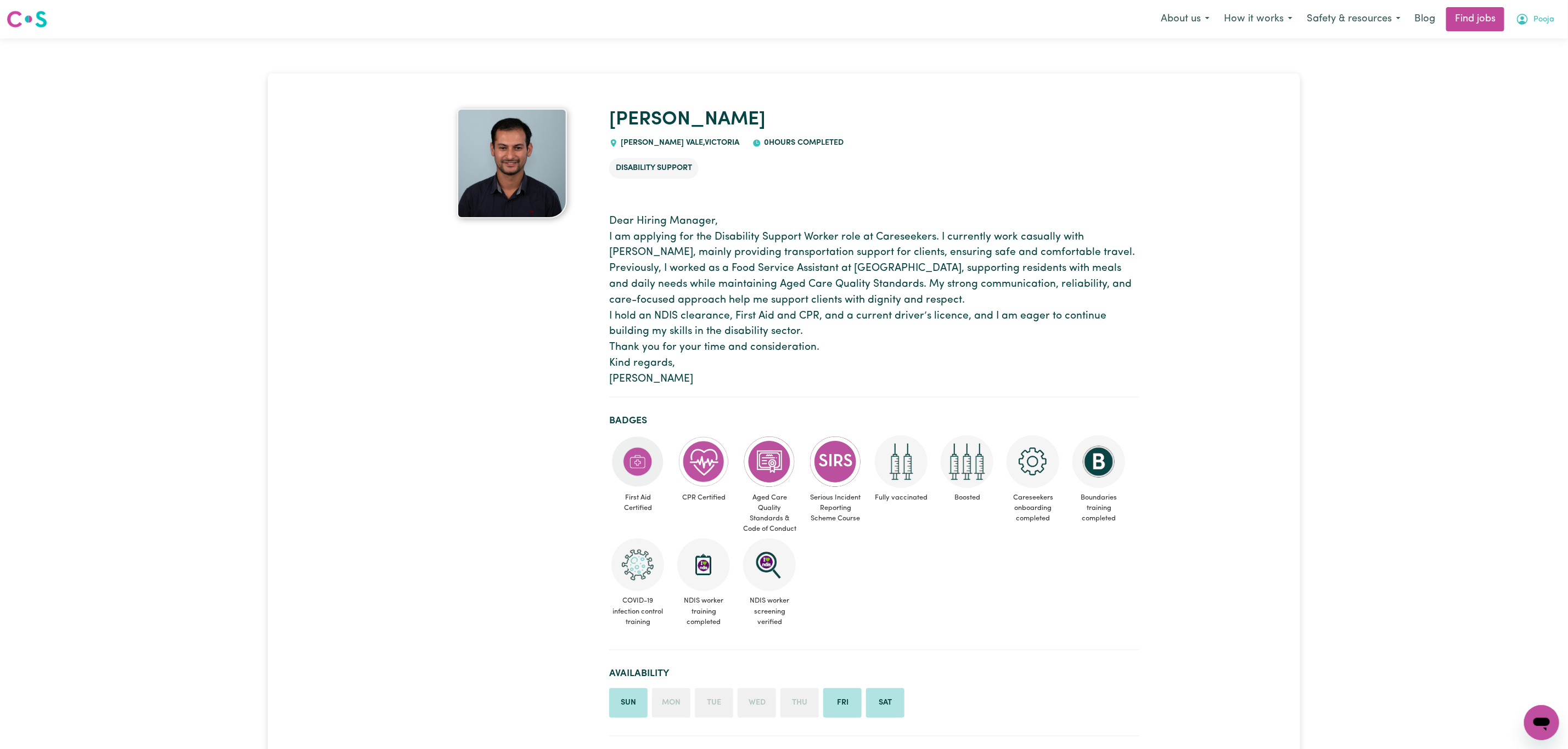
click at [1540, 18] on span "Pooja" at bounding box center [1543, 19] width 21 height 12
click at [1527, 74] on link "Logout" at bounding box center [1517, 83] width 87 height 21
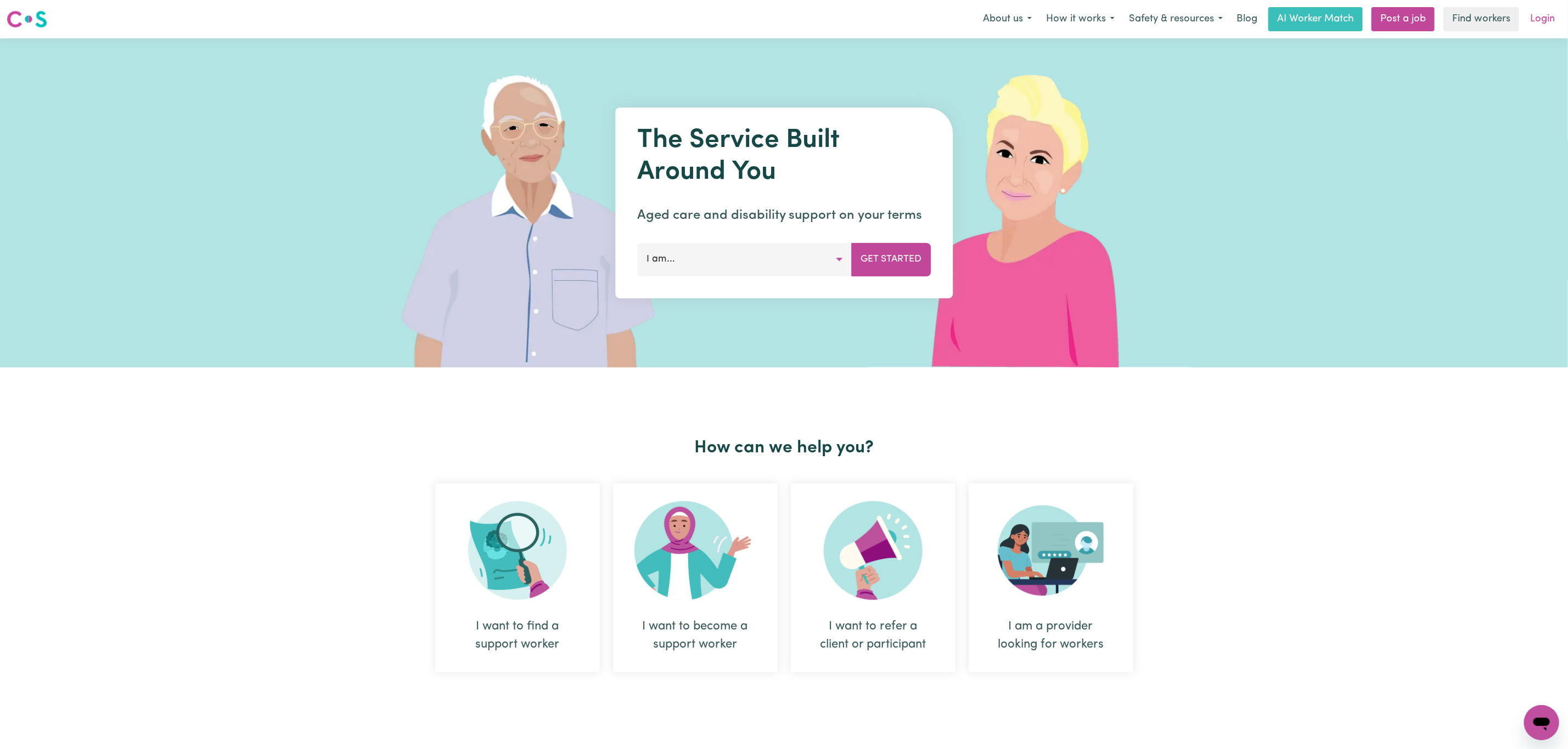
click at [1545, 7] on link "Login" at bounding box center [1542, 19] width 38 height 24
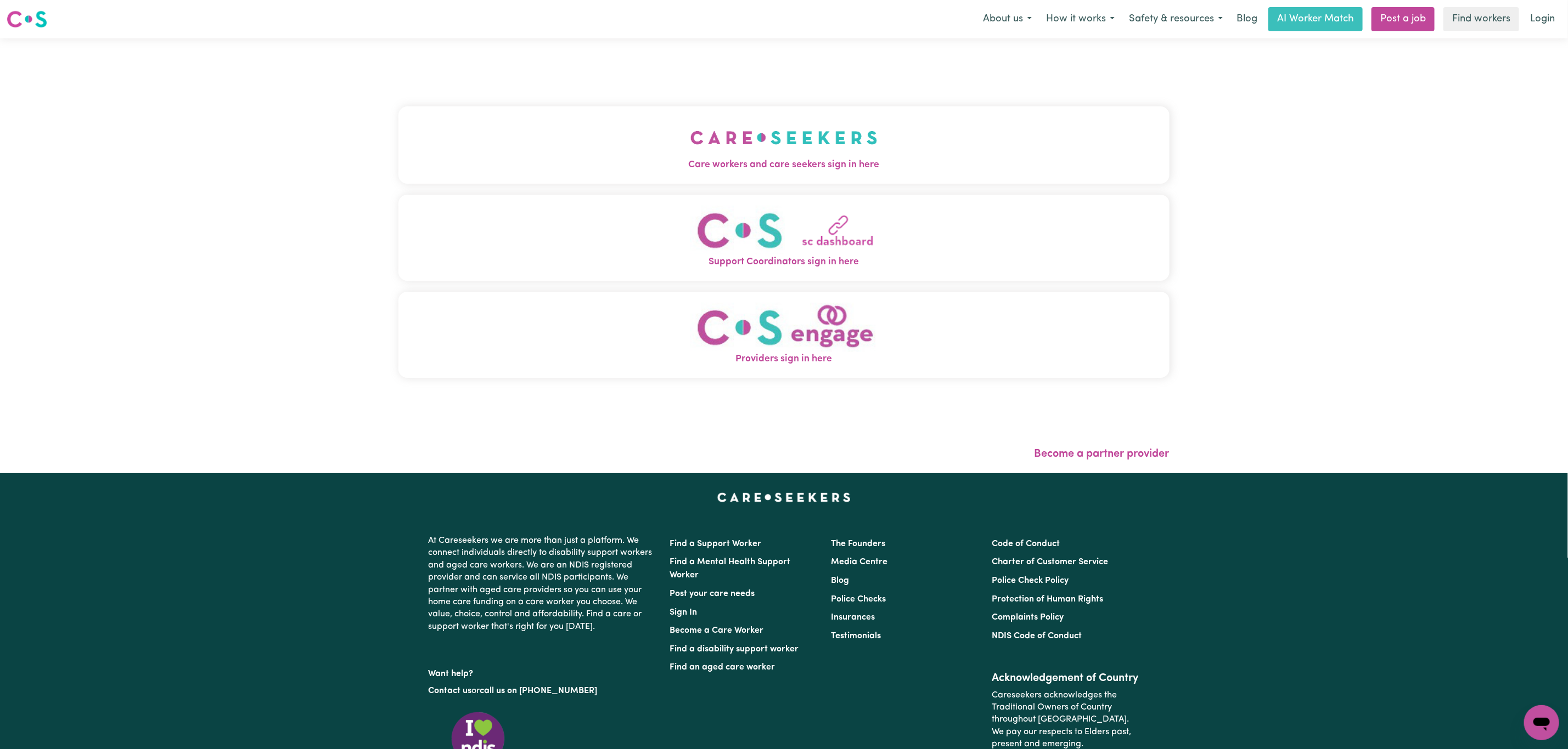
drag, startPoint x: 613, startPoint y: 57, endPoint x: 606, endPoint y: 72, distance: 16.6
click at [611, 58] on div "Care workers and care seekers sign in here Support Coordinators sign in here Pr…" at bounding box center [784, 256] width 784 height 435
click at [571, 143] on button "Care workers and care seekers sign in here" at bounding box center [784, 145] width 771 height 77
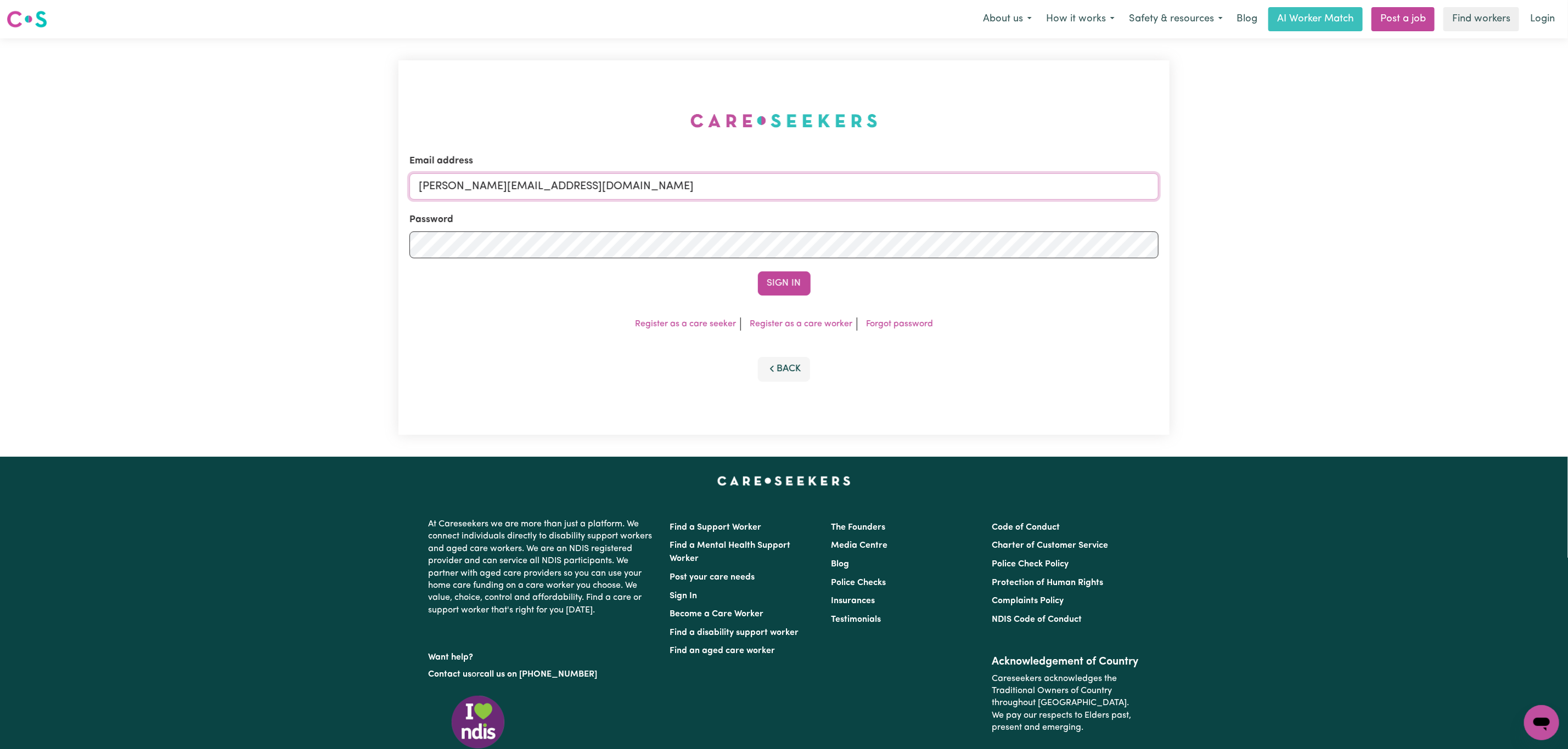
click at [560, 190] on input "mikayla+engage@careseekers.com.au" at bounding box center [784, 187] width 749 height 27
click at [640, 186] on input "mikayla+engage@careseekers.com.au" at bounding box center [784, 187] width 749 height 27
drag, startPoint x: 478, startPoint y: 181, endPoint x: 891, endPoint y: 219, distance: 414.7
click at [924, 179] on input "superuser~mikayla@careseekers.com.au" at bounding box center [784, 187] width 749 height 27
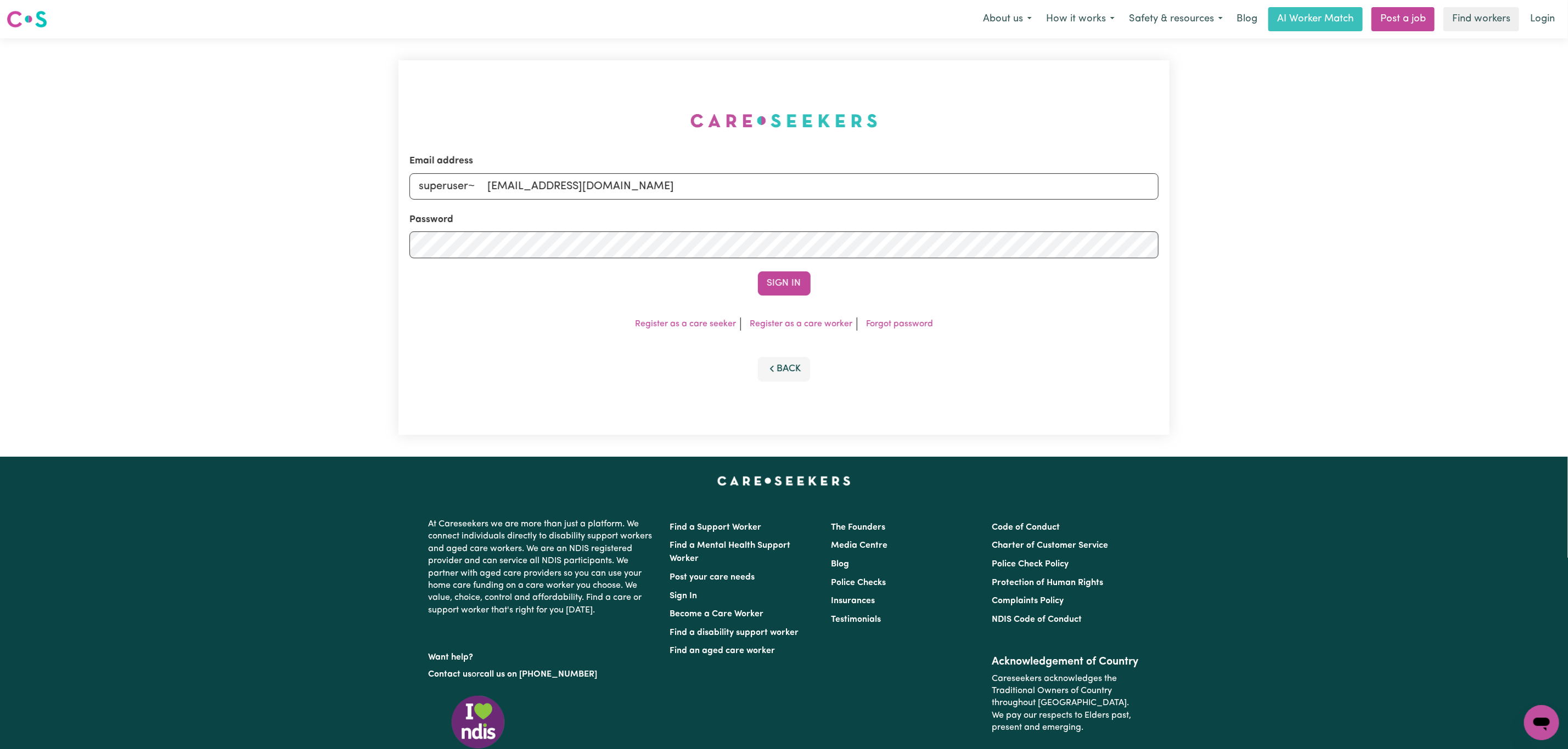
click at [491, 186] on input "superuser~ purupadhya@gmail.com" at bounding box center [784, 187] width 749 height 27
type input "superuser~purupadhya@gmail.com"
click at [758, 272] on button "Sign In" at bounding box center [784, 283] width 53 height 24
